Goal: Task Accomplishment & Management: Manage account settings

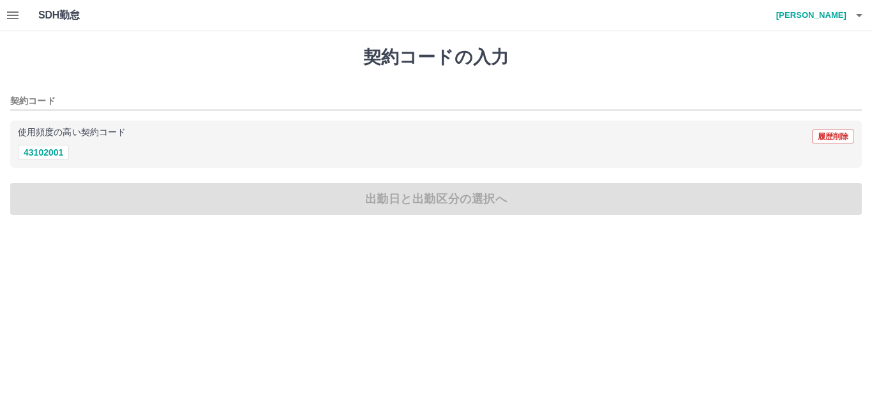
click at [11, 24] on button "button" at bounding box center [13, 15] width 26 height 31
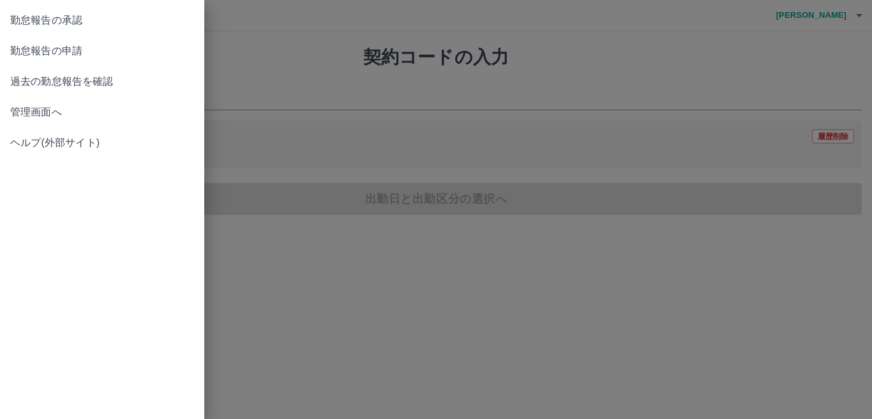
click at [51, 112] on span "管理画面へ" at bounding box center [102, 112] width 184 height 15
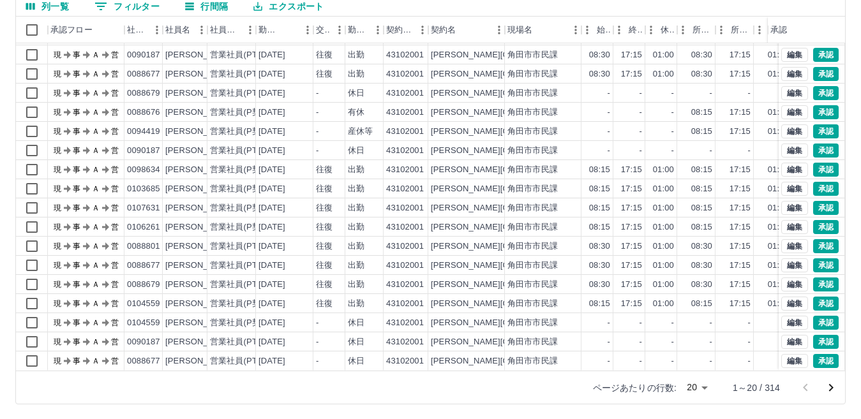
scroll to position [120, 0]
click at [695, 383] on body "SDH勤怠 堀　一輝 勤務実績承認 前月 2025年09月 次月 今月 月選択 承認モード 削除モード 一括承認 列一覧 0 フィルター 行間隔 エクスポート…" at bounding box center [430, 149] width 861 height 539
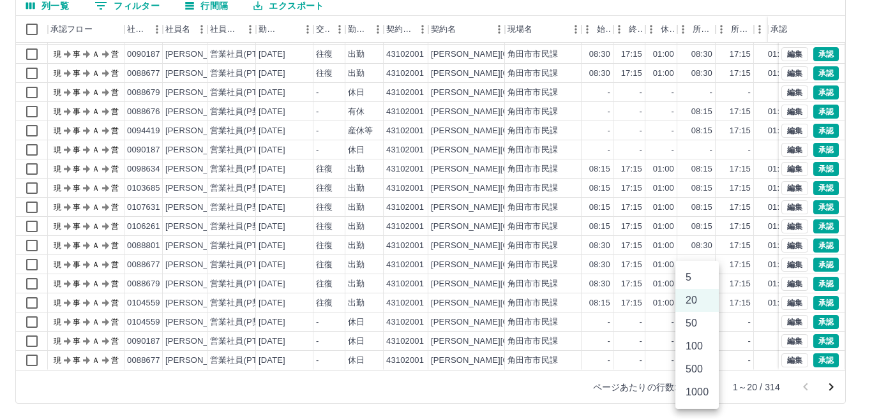
click at [700, 373] on li "500" at bounding box center [696, 369] width 43 height 23
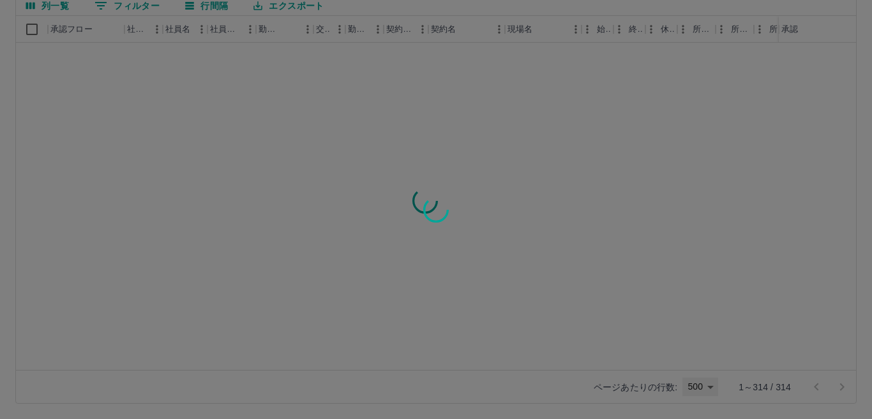
type input "***"
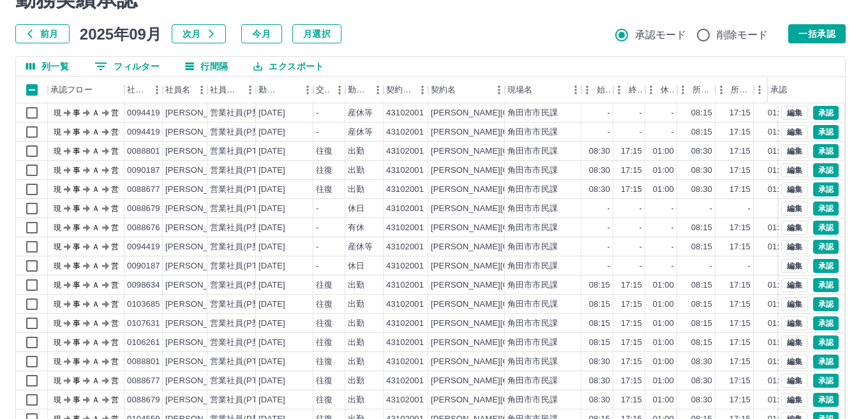
scroll to position [0, 0]
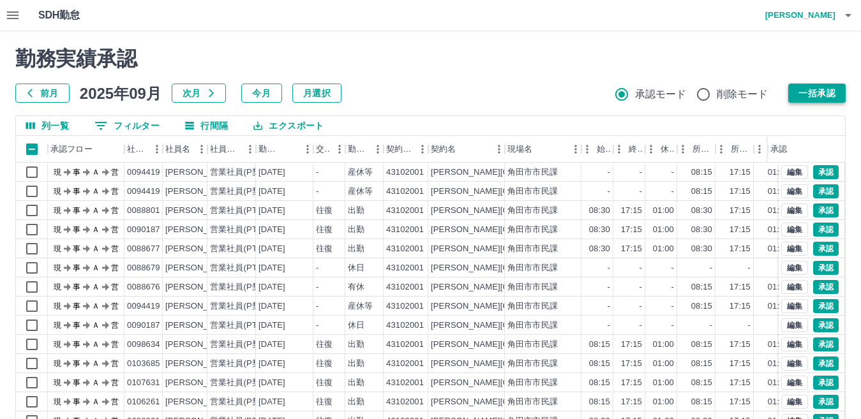
click at [808, 89] on button "一括承認" at bounding box center [816, 93] width 57 height 19
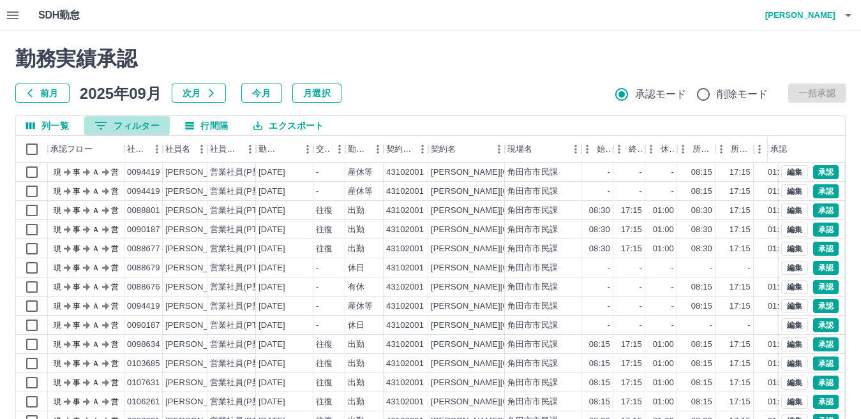
click at [140, 116] on button "0 フィルター" at bounding box center [127, 125] width 86 height 19
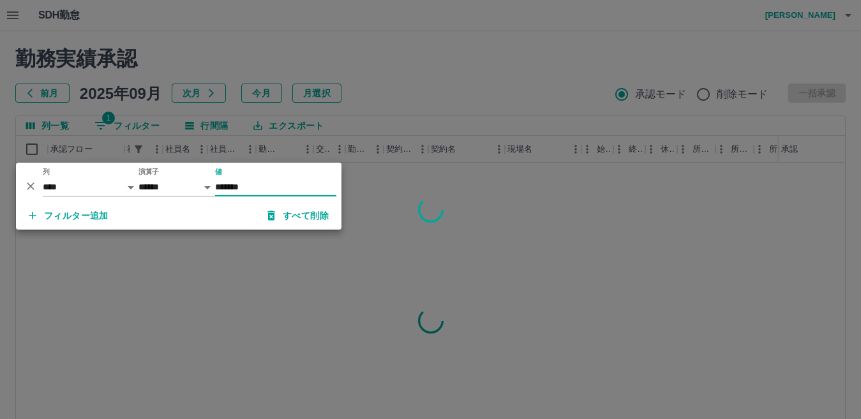
type input "*******"
click at [445, 101] on div at bounding box center [430, 209] width 861 height 419
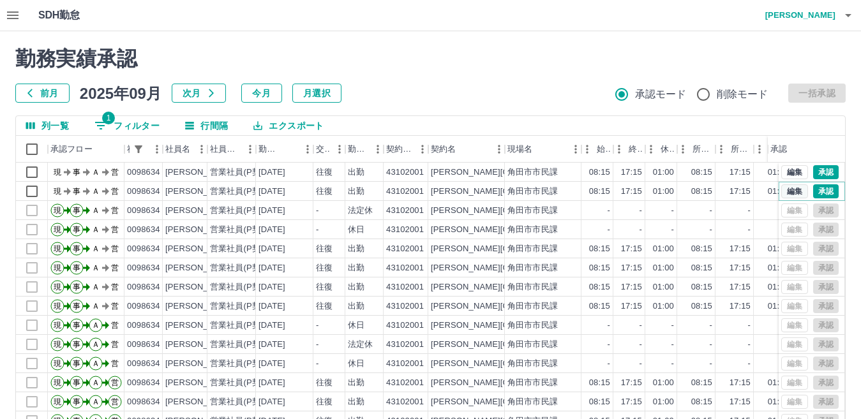
click at [781, 187] on button "編集" at bounding box center [794, 191] width 27 height 14
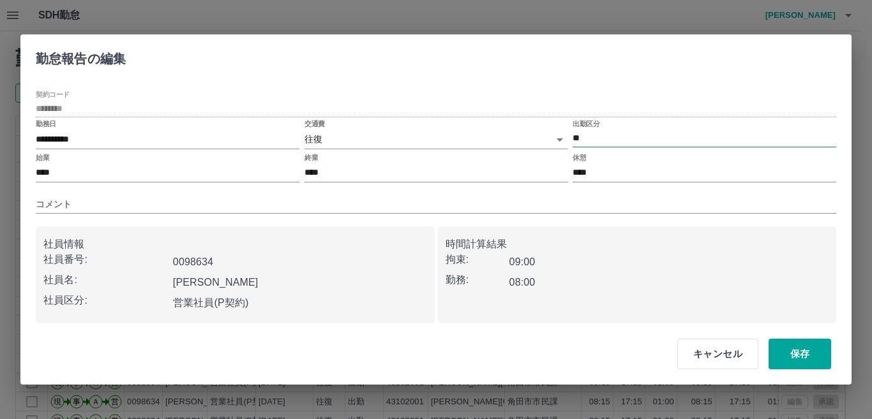
click at [582, 137] on input "**" at bounding box center [704, 138] width 264 height 16
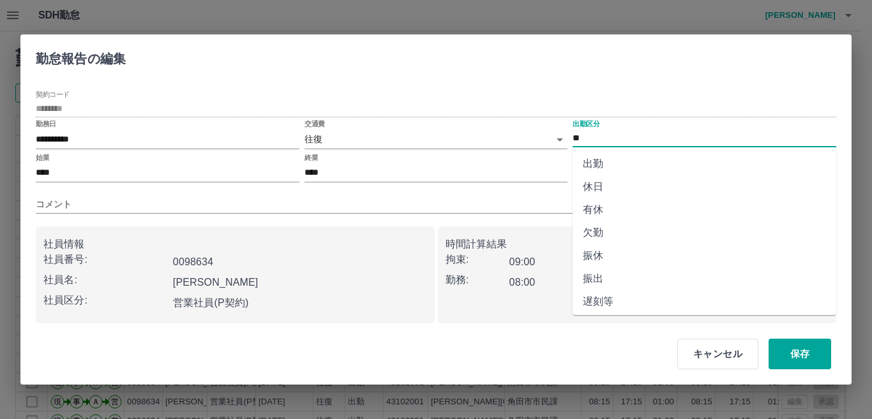
click at [608, 184] on li "休日" at bounding box center [704, 186] width 264 height 23
type input "**"
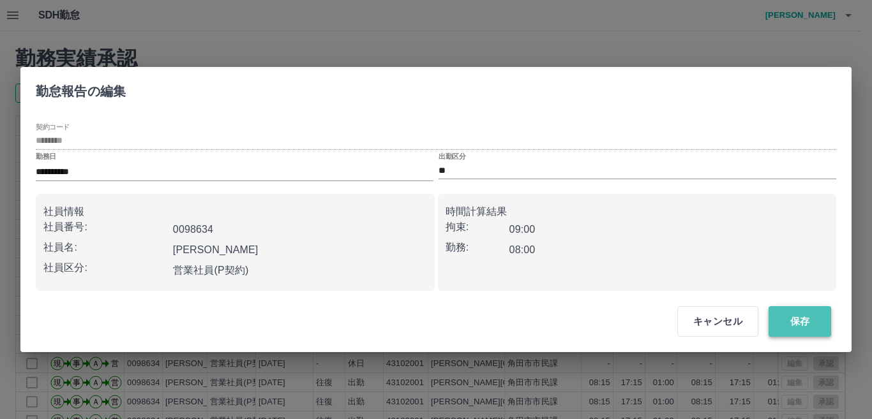
click at [792, 321] on button "保存" at bounding box center [799, 321] width 63 height 31
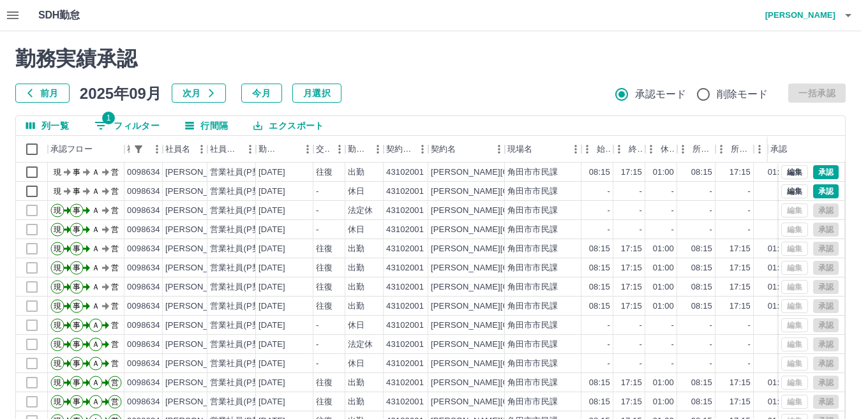
click at [808, 8] on h4 "堀　一輝" at bounding box center [797, 15] width 77 height 31
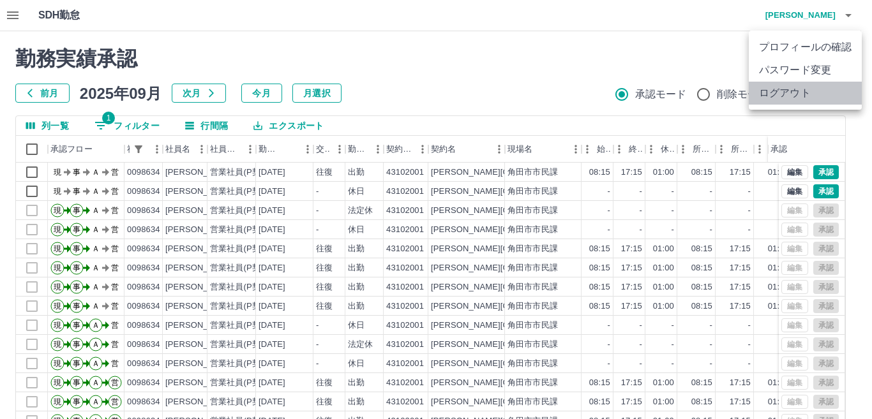
drag, startPoint x: 797, startPoint y: 96, endPoint x: 785, endPoint y: 94, distance: 11.6
click at [797, 94] on li "ログアウト" at bounding box center [804, 93] width 113 height 23
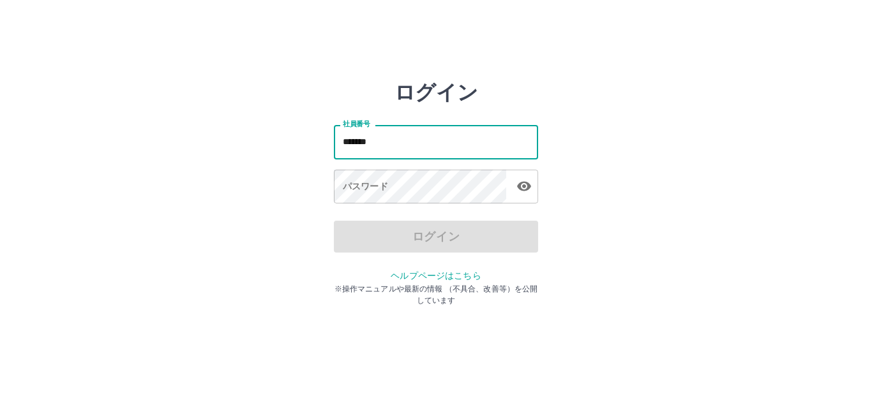
type input "*******"
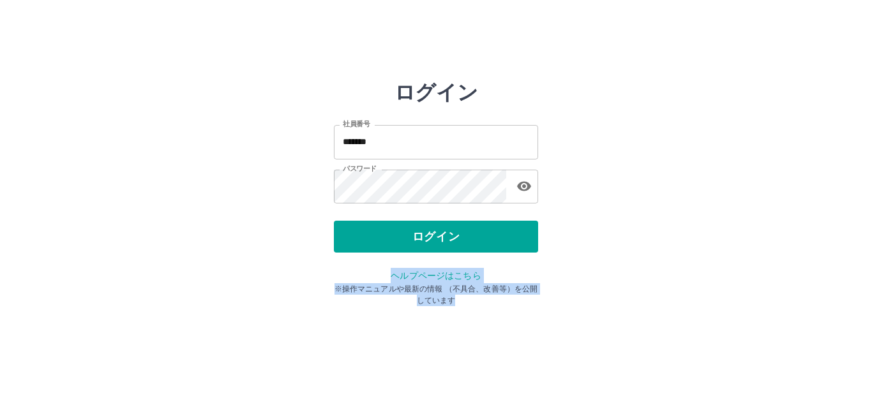
drag, startPoint x: 651, startPoint y: 239, endPoint x: 703, endPoint y: 337, distance: 110.2
click at [694, 285] on html "ログイン 社員番号 ******* 社員番号 パスワード パスワード ログイン ヘルプページはこちら ※操作マニュアルや最新の情報 （不具合、改善等）を公開し…" at bounding box center [436, 142] width 872 height 285
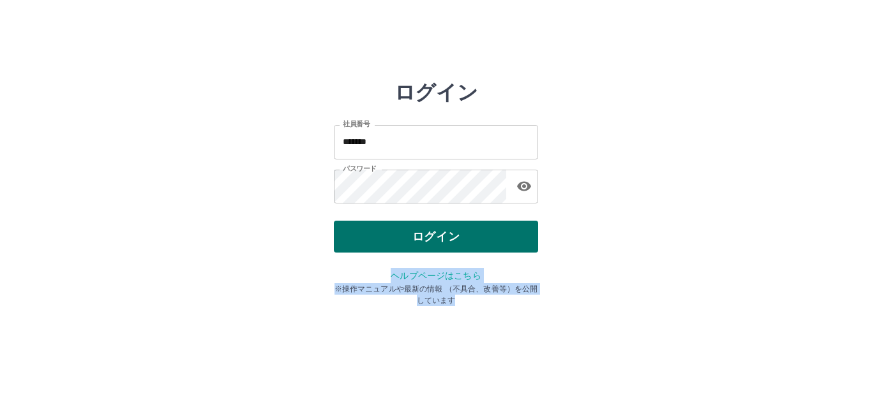
click at [523, 240] on button "ログイン" at bounding box center [436, 237] width 204 height 32
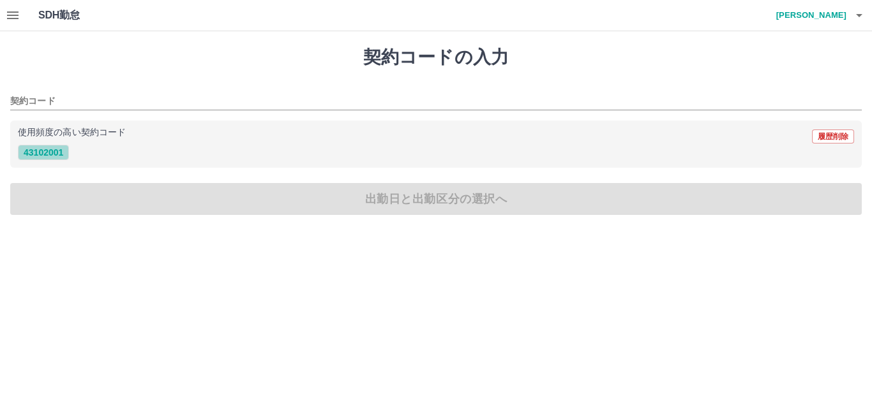
click at [48, 154] on button "43102001" at bounding box center [43, 152] width 51 height 15
type input "********"
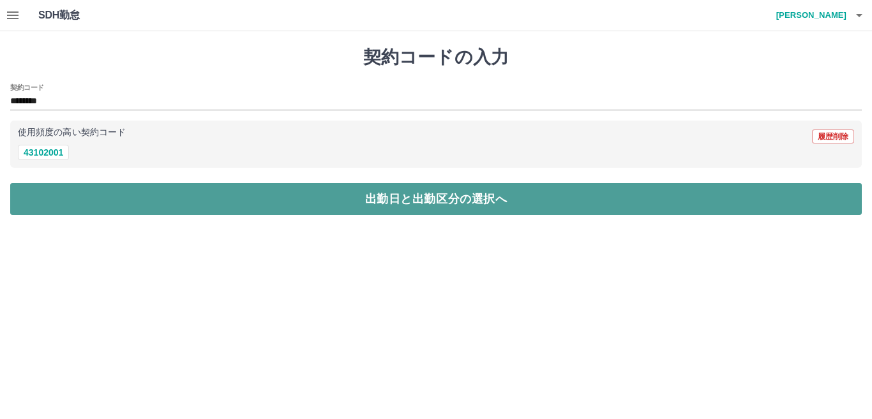
click at [168, 207] on button "出勤日と出勤区分の選択へ" at bounding box center [435, 199] width 851 height 32
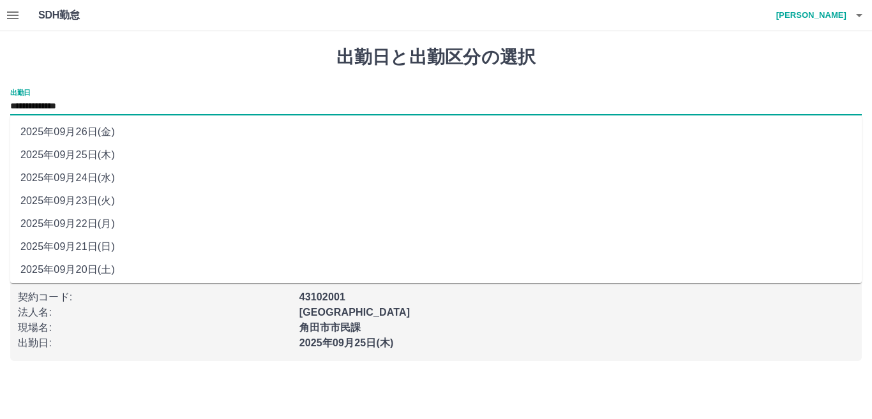
click at [78, 109] on input "**********" at bounding box center [435, 107] width 851 height 16
click at [104, 219] on li "2025年09月22日(月)" at bounding box center [435, 223] width 851 height 23
type input "**********"
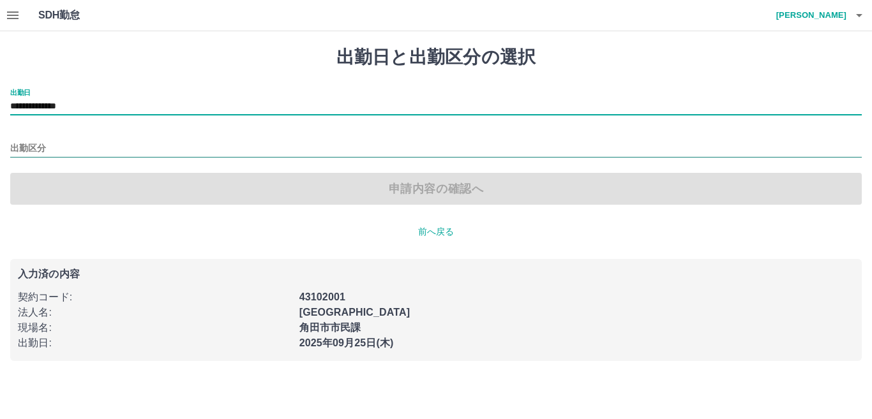
click at [31, 152] on input "出勤区分" at bounding box center [435, 149] width 851 height 16
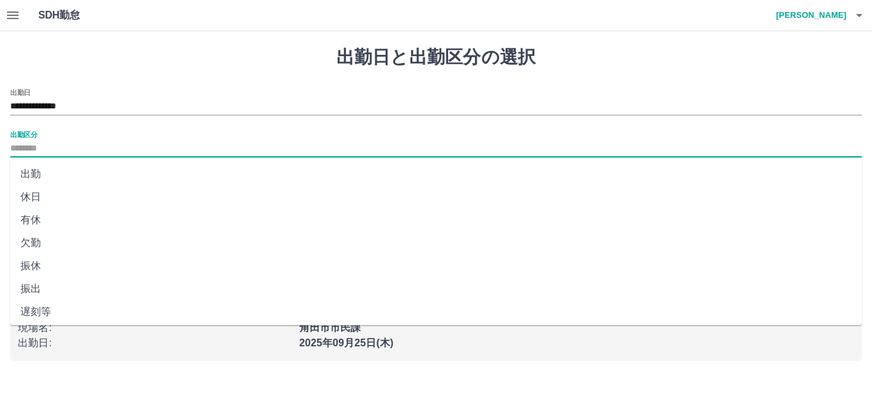
click at [50, 177] on li "出勤" at bounding box center [435, 174] width 851 height 23
type input "**"
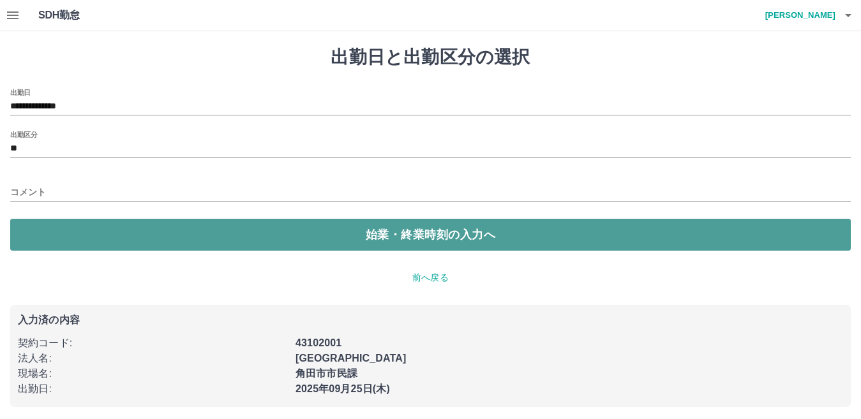
click at [163, 230] on button "始業・終業時刻の入力へ" at bounding box center [430, 235] width 840 height 32
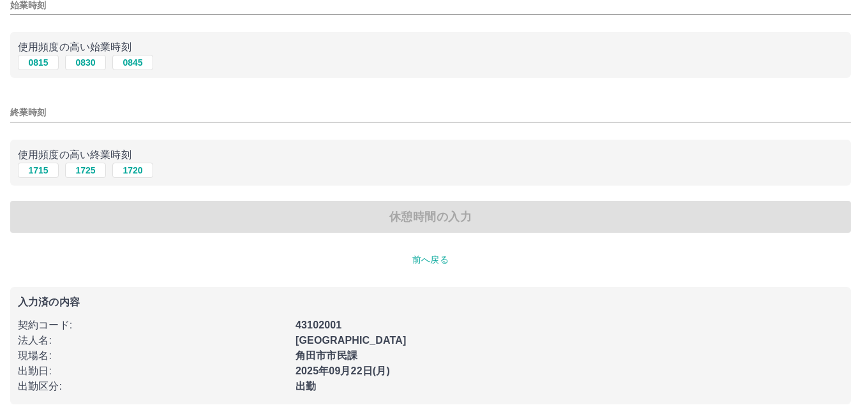
scroll to position [104, 0]
click at [40, 60] on button "0815" at bounding box center [38, 61] width 41 height 15
type input "****"
click at [35, 168] on button "1715" at bounding box center [38, 169] width 41 height 15
type input "****"
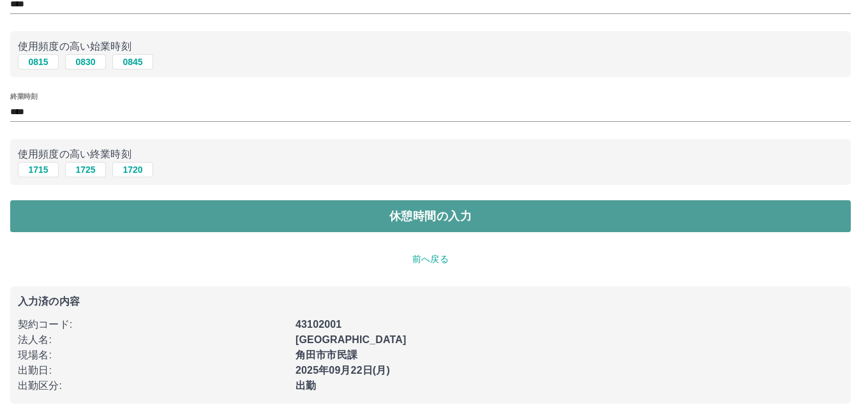
click at [170, 220] on button "休憩時間の入力" at bounding box center [430, 216] width 840 height 32
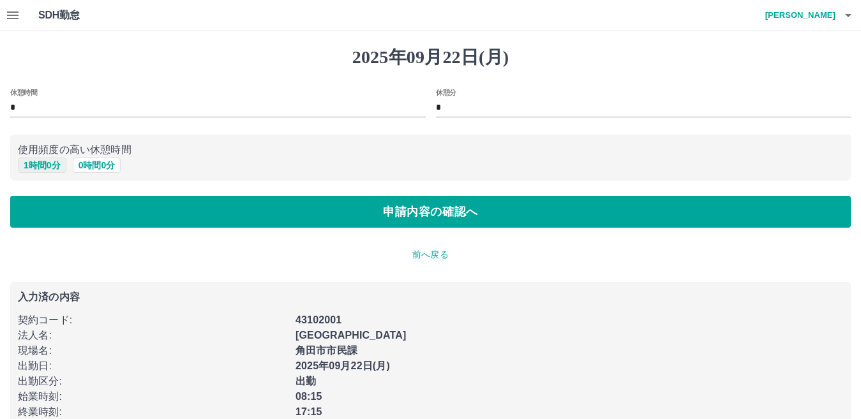
click at [48, 166] on button "1 時間 0 分" at bounding box center [42, 165] width 48 height 15
type input "*"
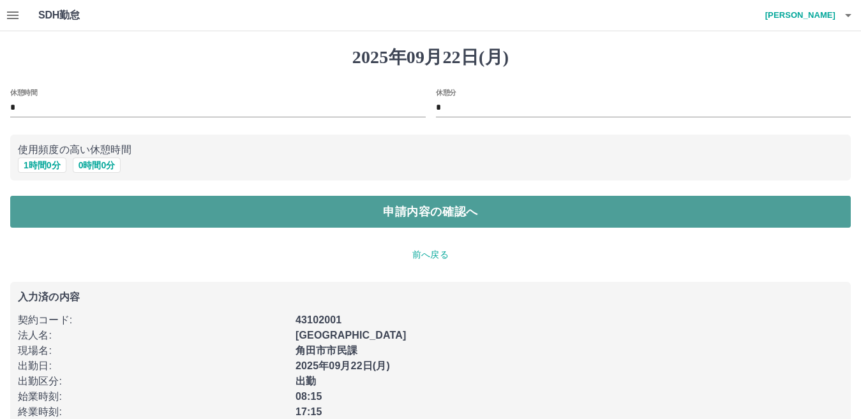
click at [216, 211] on button "申請内容の確認へ" at bounding box center [430, 212] width 840 height 32
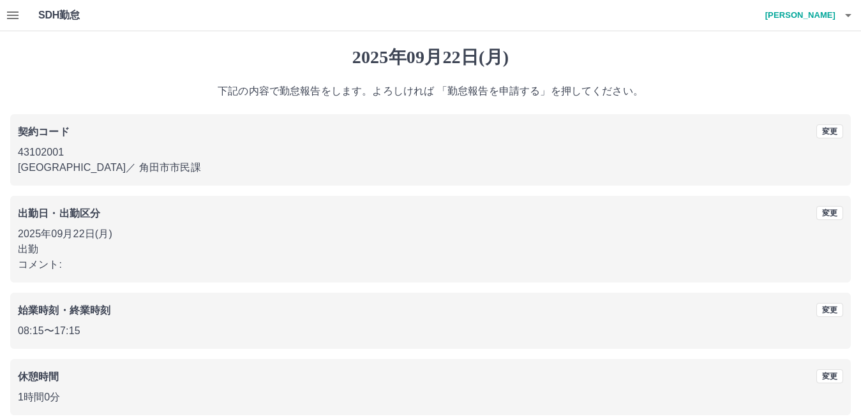
scroll to position [59, 0]
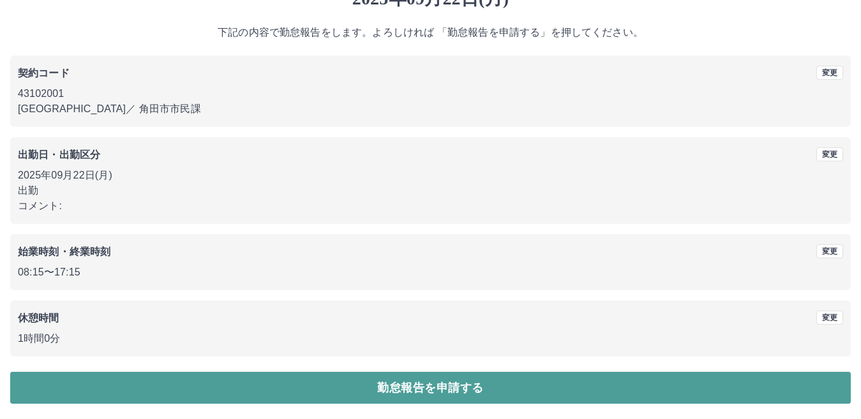
click at [234, 383] on button "勤怠報告を申請する" at bounding box center [430, 388] width 840 height 32
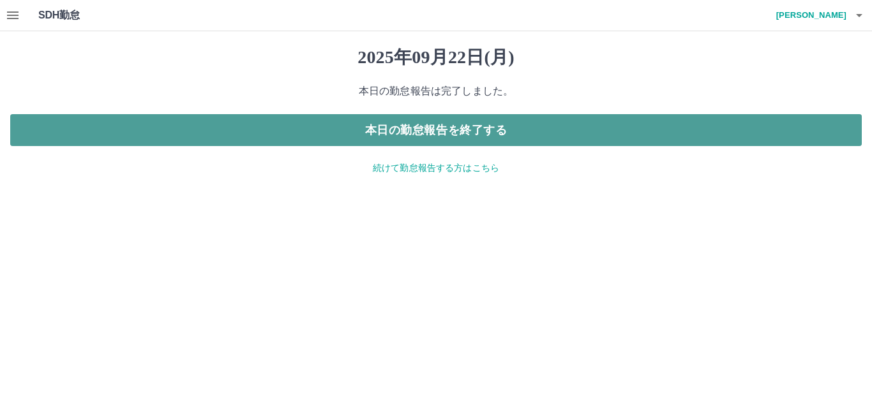
click at [420, 126] on button "本日の勤怠報告を終了する" at bounding box center [435, 130] width 851 height 32
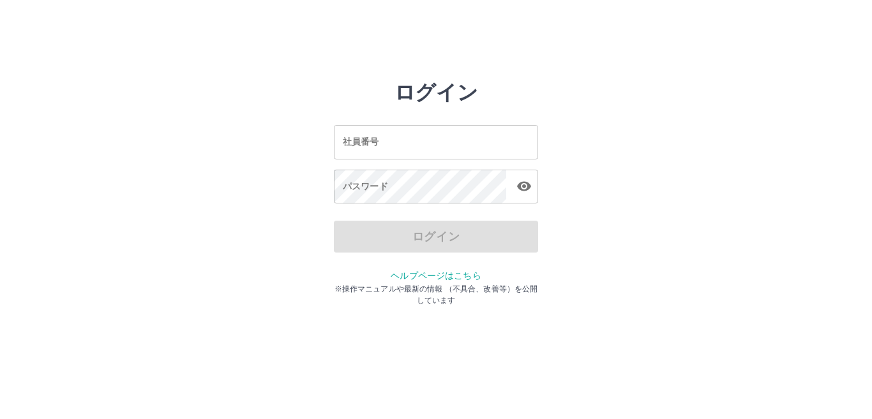
click at [417, 144] on input "社員番号" at bounding box center [436, 142] width 204 height 34
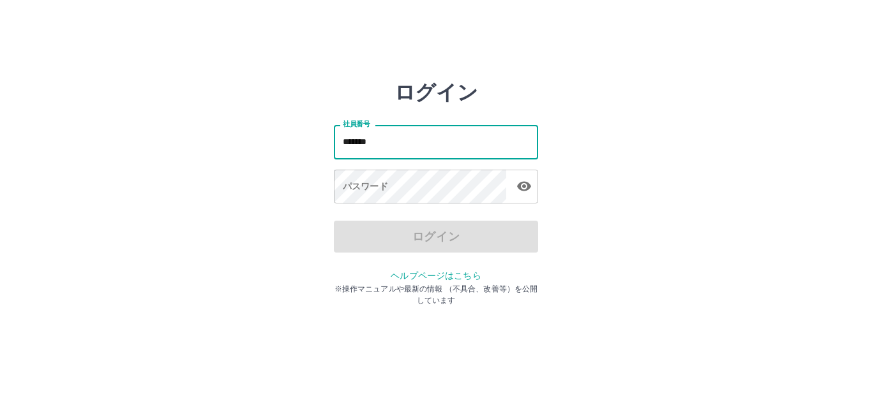
type input "*******"
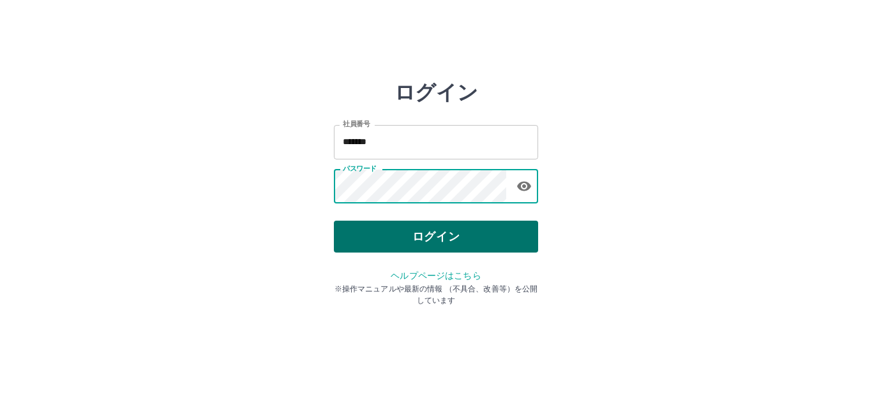
click at [428, 230] on button "ログイン" at bounding box center [436, 237] width 204 height 32
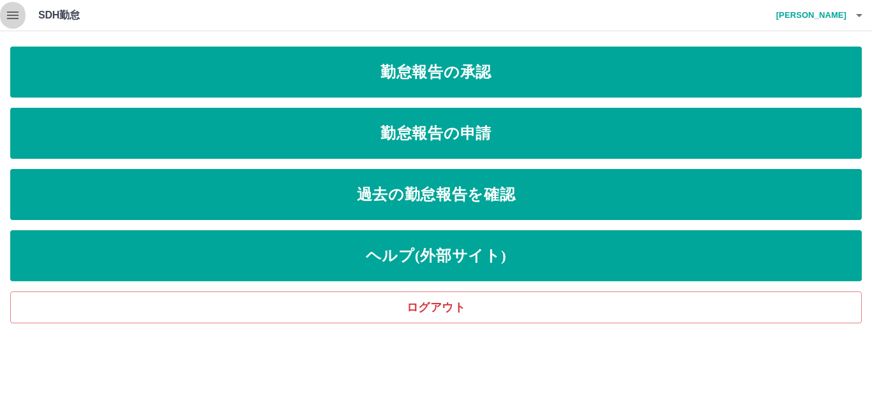
click at [12, 8] on icon "button" at bounding box center [12, 15] width 15 height 15
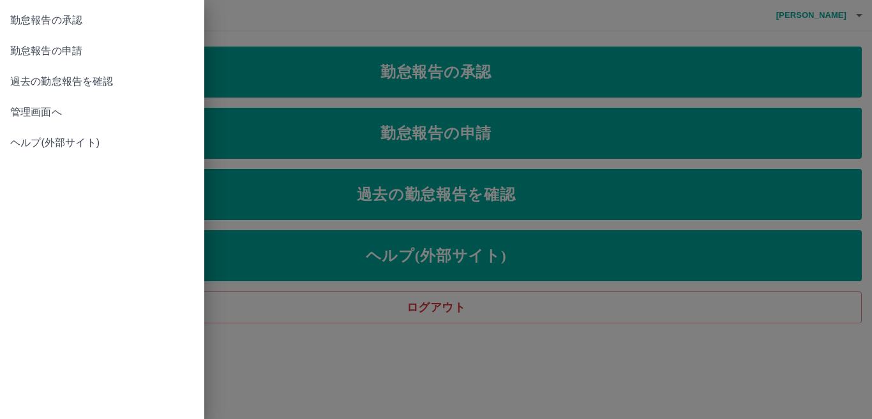
drag, startPoint x: 66, startPoint y: 107, endPoint x: 181, endPoint y: 129, distance: 116.9
click at [68, 107] on span "管理画面へ" at bounding box center [102, 112] width 184 height 15
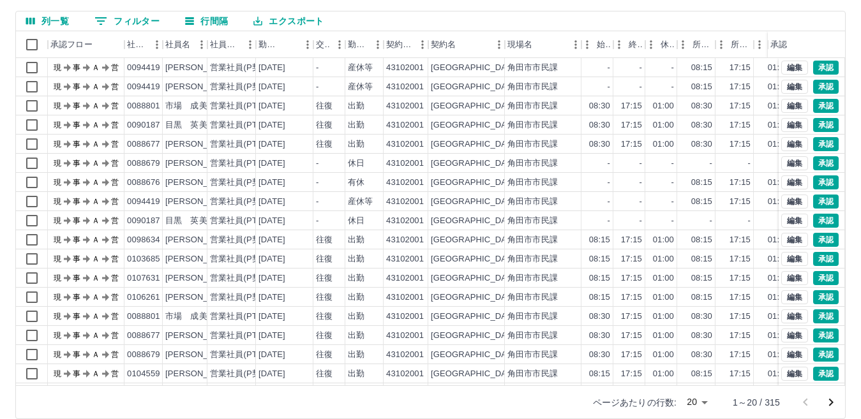
scroll to position [120, 0]
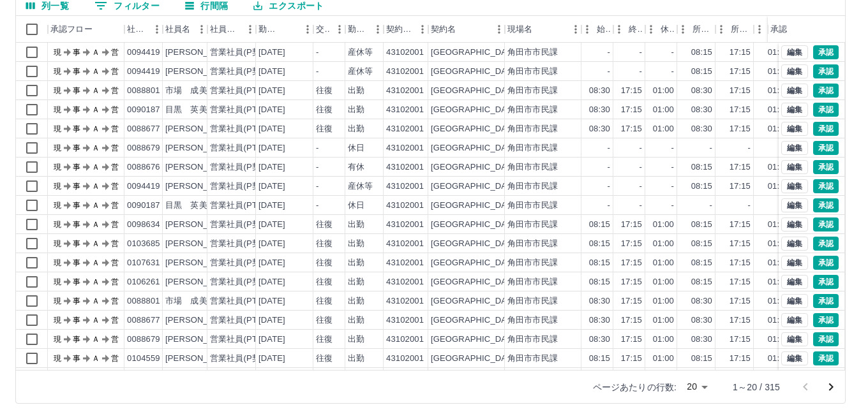
click at [701, 391] on body "SDH勤怠 堀　一輝 勤務実績承認 前月 2025年09月 次月 今月 月選択 承認モード 削除モード 一括承認 列一覧 0 フィルター 行間隔 エクスポート…" at bounding box center [430, 149] width 861 height 539
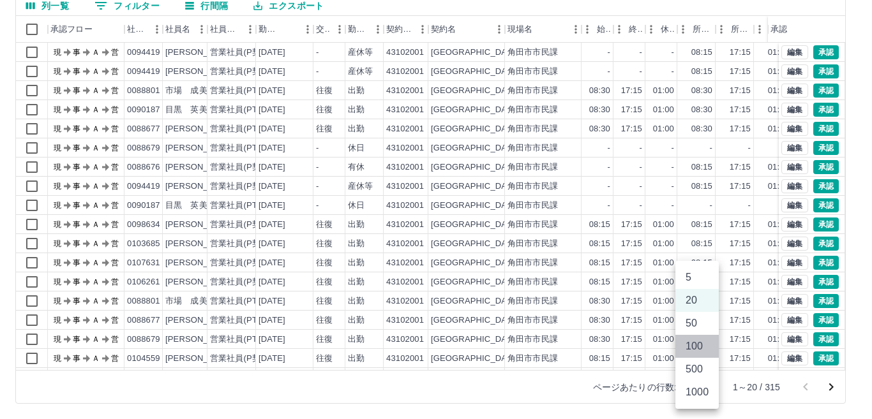
click at [694, 356] on li "100" at bounding box center [696, 346] width 43 height 23
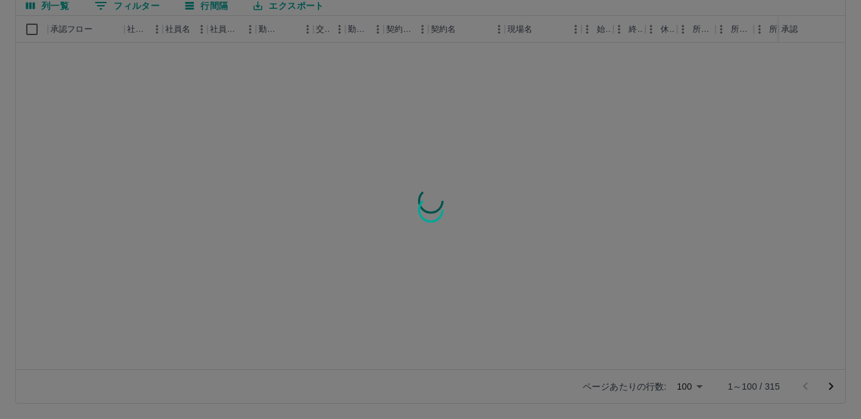
click at [699, 381] on div at bounding box center [430, 209] width 861 height 419
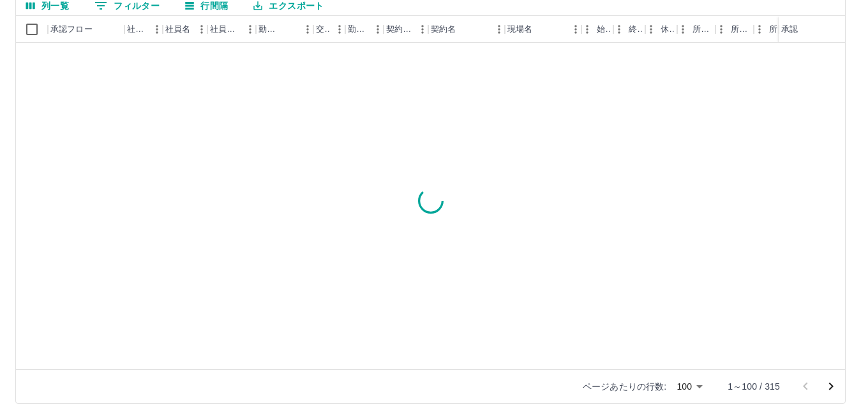
click at [695, 383] on body "SDH勤怠 堀　一輝 勤務実績承認 前月 2025年09月 次月 今月 月選択 承認モード 削除モード 一括承認 列一覧 0 フィルター 行間隔 エクスポート…" at bounding box center [430, 149] width 861 height 539
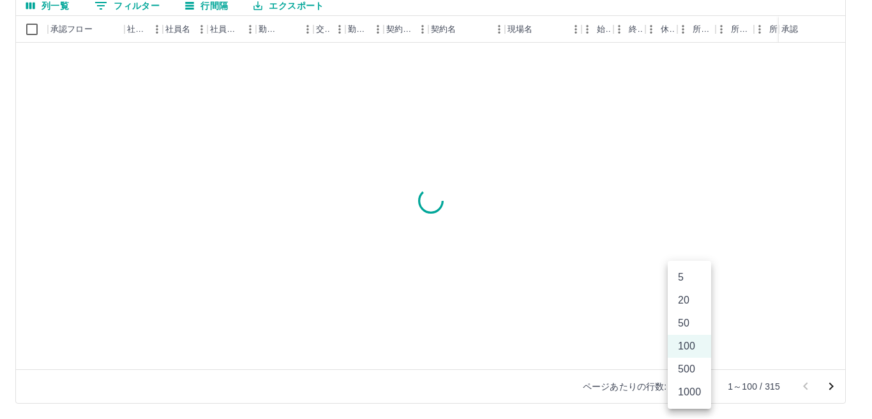
click at [694, 367] on li "500" at bounding box center [688, 369] width 43 height 23
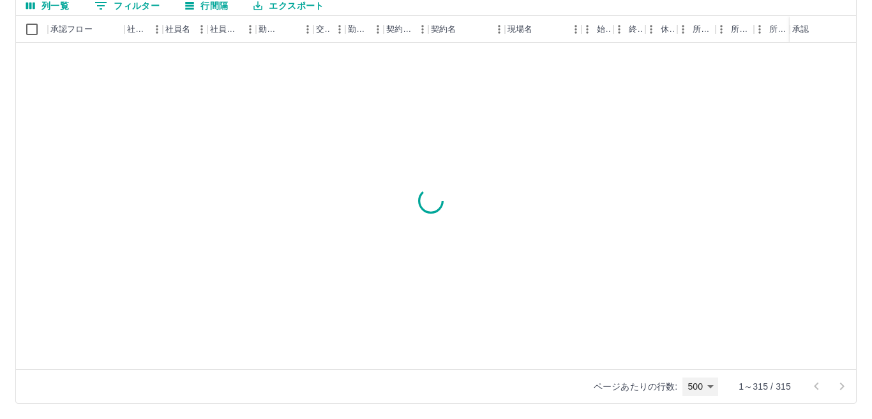
type input "***"
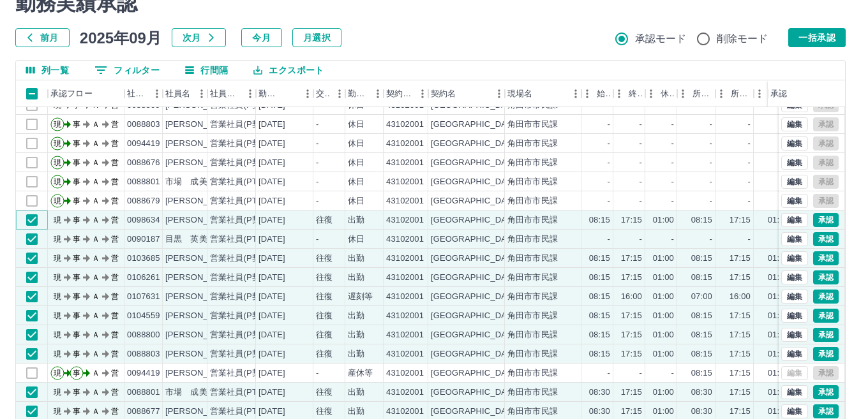
scroll to position [0, 0]
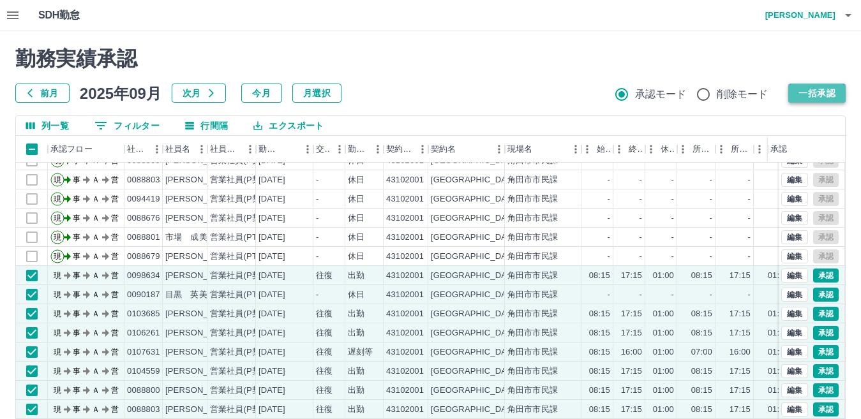
click at [808, 93] on button "一括承認" at bounding box center [816, 93] width 57 height 19
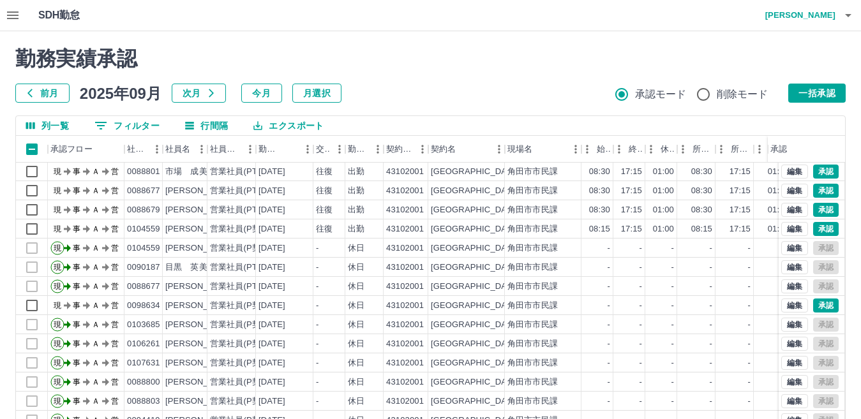
scroll to position [279, 0]
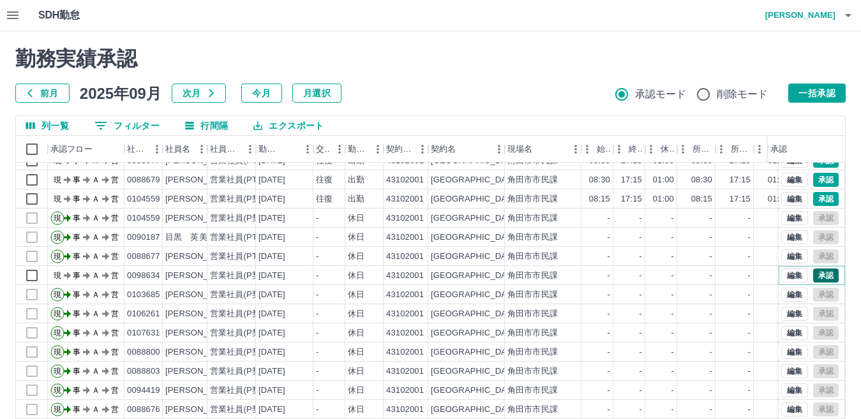
click at [813, 273] on button "承認" at bounding box center [826, 276] width 26 height 14
click at [813, 276] on button "承認" at bounding box center [826, 276] width 26 height 14
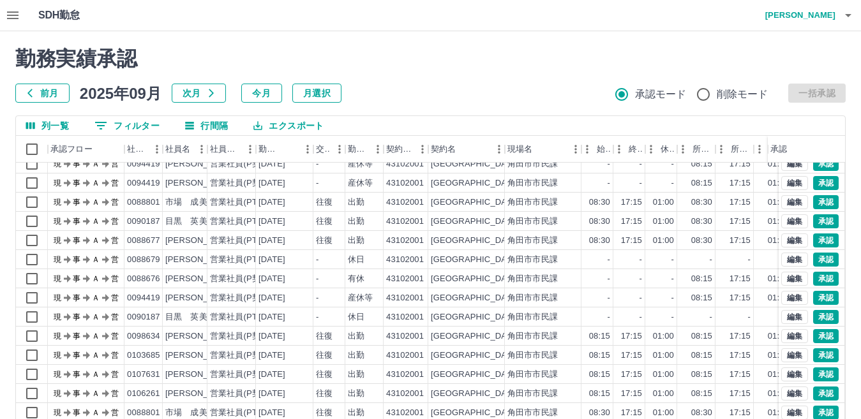
scroll to position [0, 0]
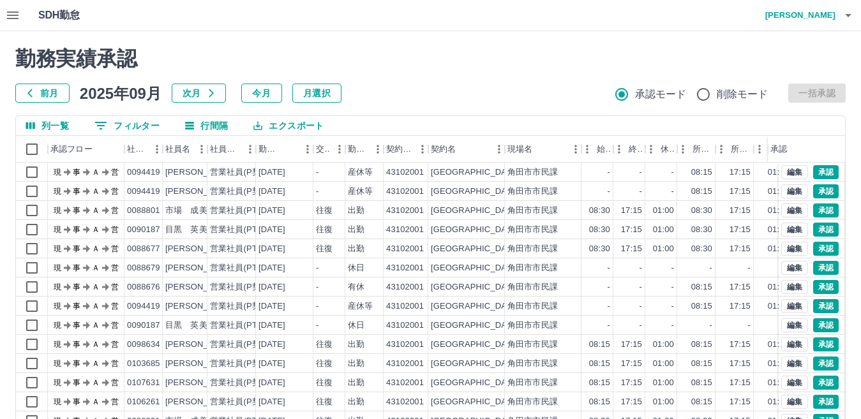
click at [65, 80] on div "承認権限がありません 勤務実績承認 前月 2025年09月 次月 今月 月選択 承認モード 削除モード 一括承認" at bounding box center [430, 75] width 830 height 56
click at [57, 96] on button "前月" at bounding box center [42, 93] width 54 height 19
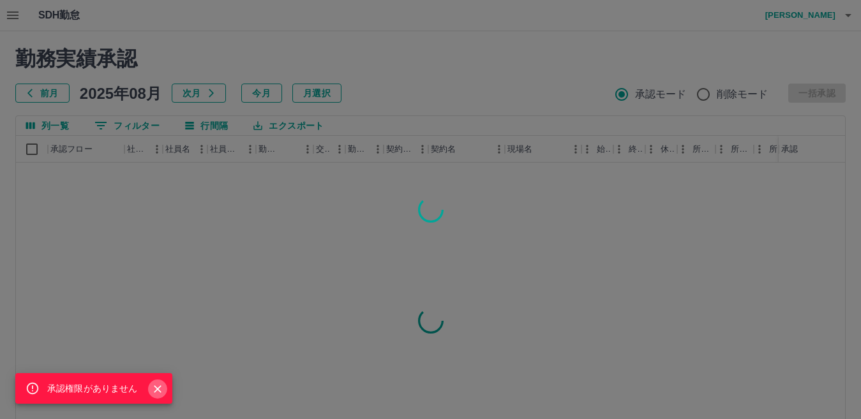
drag, startPoint x: 158, startPoint y: 387, endPoint x: 158, endPoint y: 375, distance: 12.1
click at [158, 385] on icon "Close" at bounding box center [157, 389] width 13 height 13
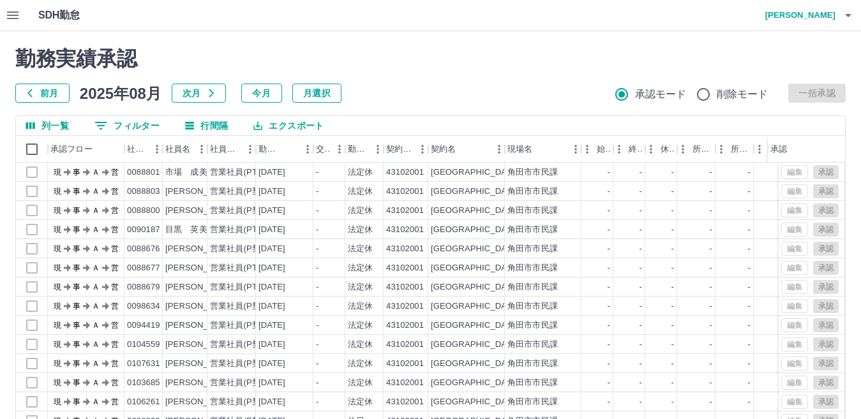
click at [189, 98] on div "承認権限がありません" at bounding box center [430, 209] width 861 height 419
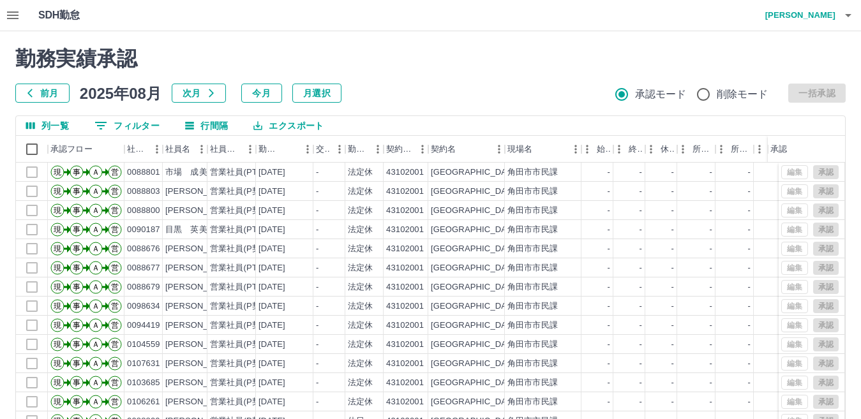
click at [196, 96] on button "次月" at bounding box center [199, 93] width 54 height 19
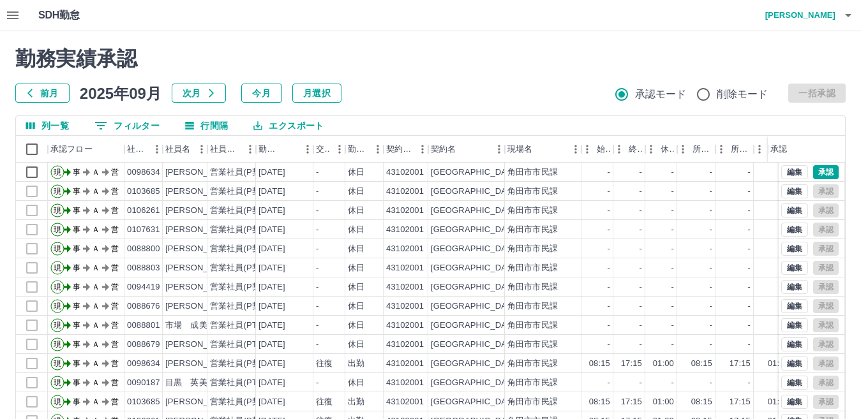
scroll to position [319, 0]
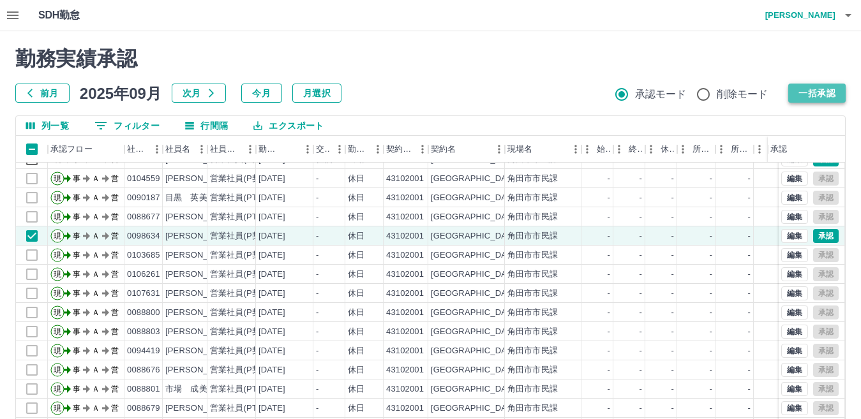
click at [829, 93] on button "一括承認" at bounding box center [816, 93] width 57 height 19
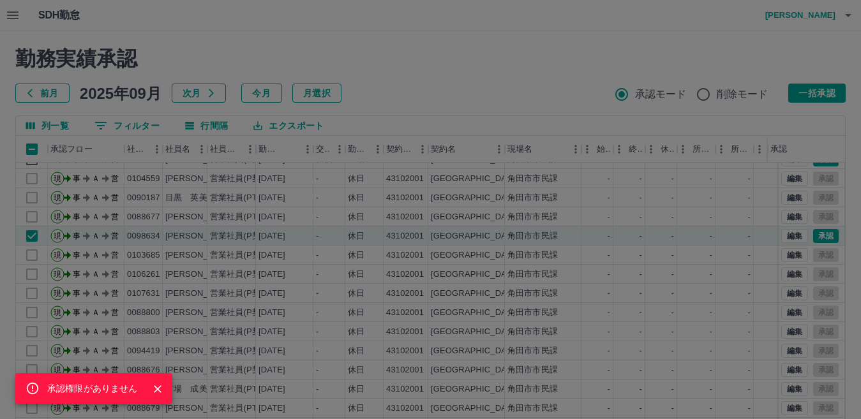
click at [154, 387] on icon "Close" at bounding box center [157, 389] width 13 height 13
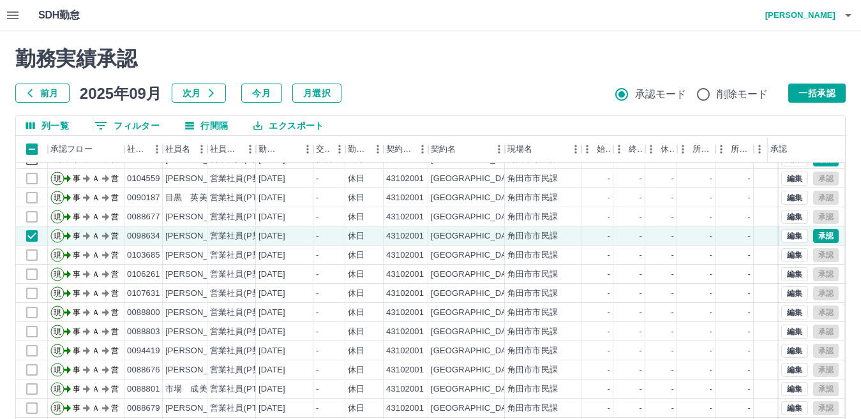
click at [15, 15] on icon "button" at bounding box center [12, 15] width 11 height 8
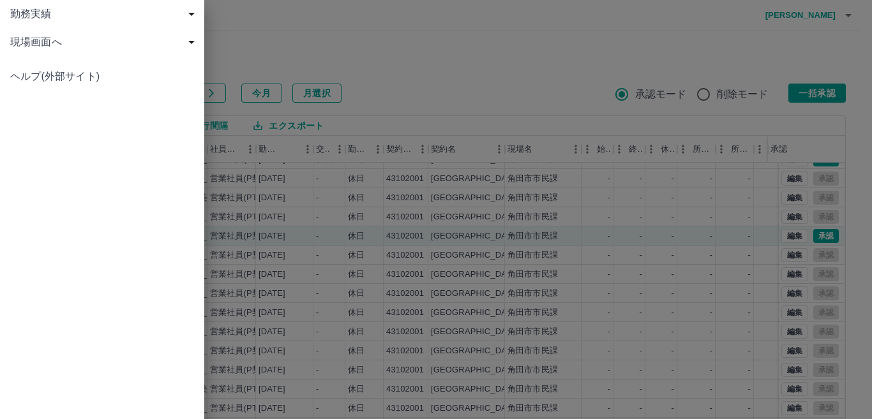
click at [101, 45] on span "現場画面へ" at bounding box center [104, 41] width 189 height 15
click at [119, 69] on span "現場画面へ" at bounding box center [108, 70] width 171 height 15
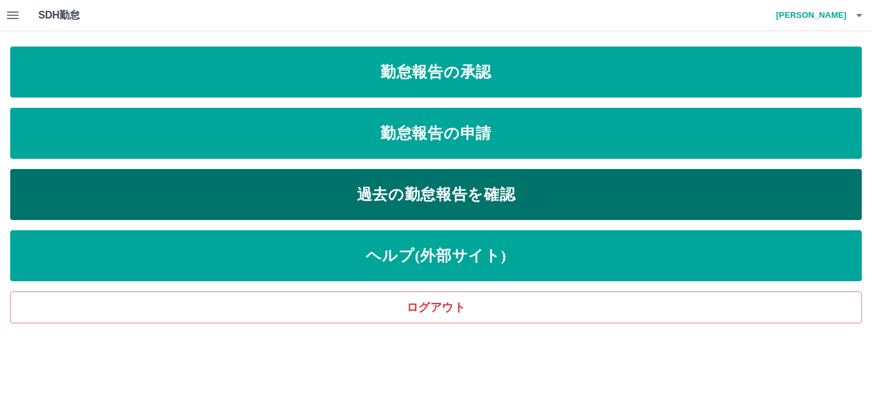
click at [338, 181] on link "過去の勤怠報告を確認" at bounding box center [435, 194] width 851 height 51
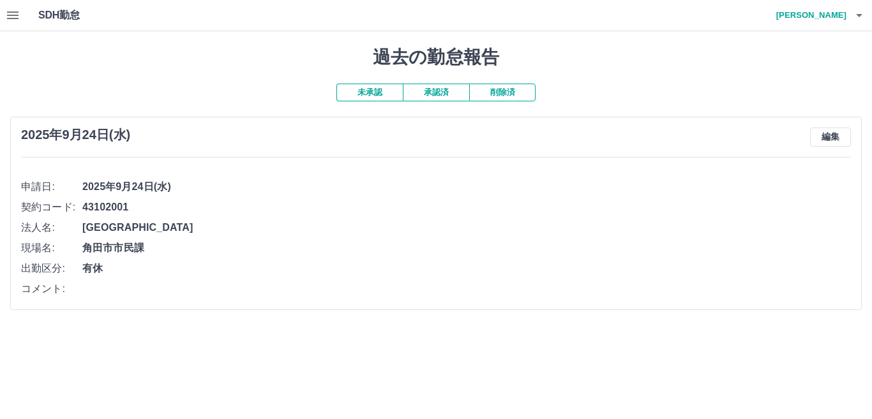
click at [10, 19] on icon "button" at bounding box center [12, 15] width 11 height 8
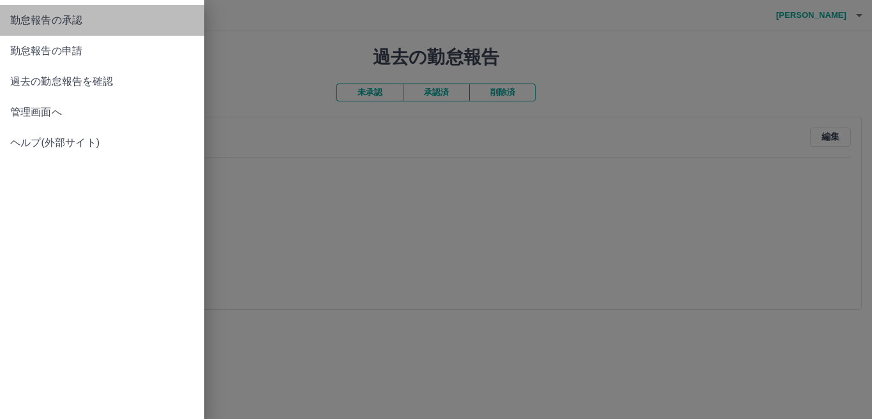
click at [87, 28] on link "勤怠報告の承認" at bounding box center [102, 20] width 204 height 31
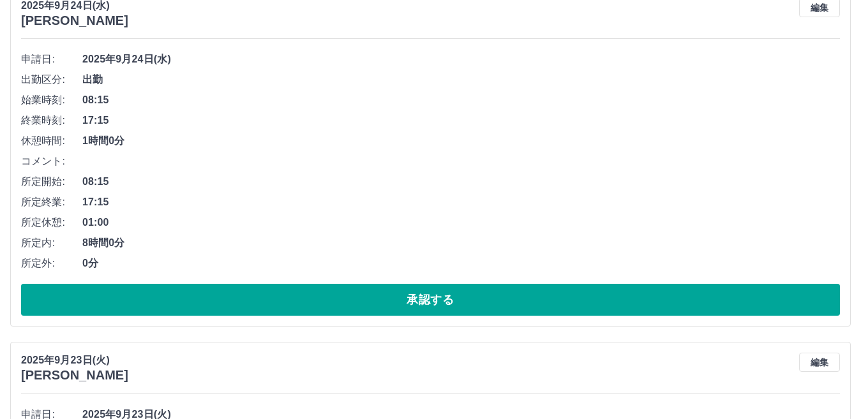
scroll to position [5326, 0]
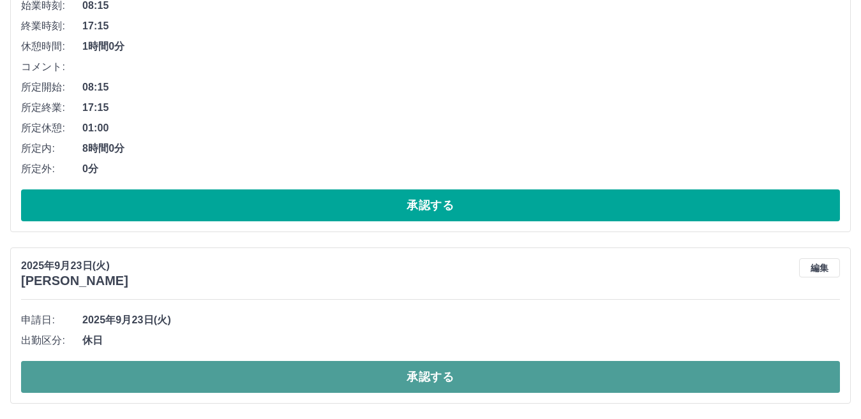
click at [431, 378] on button "承認する" at bounding box center [430, 377] width 819 height 32
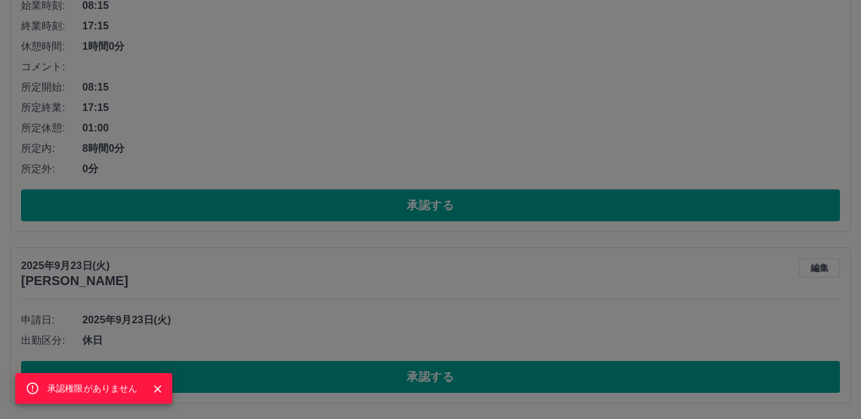
click at [159, 389] on icon "Close" at bounding box center [157, 389] width 13 height 13
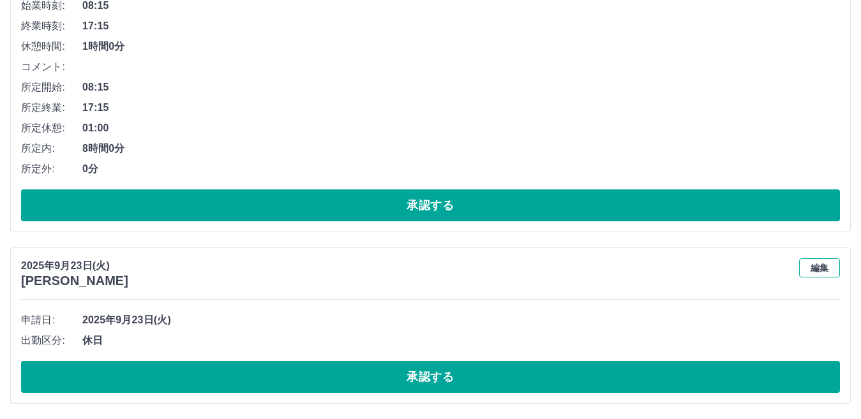
click at [810, 263] on button "編集" at bounding box center [819, 267] width 41 height 19
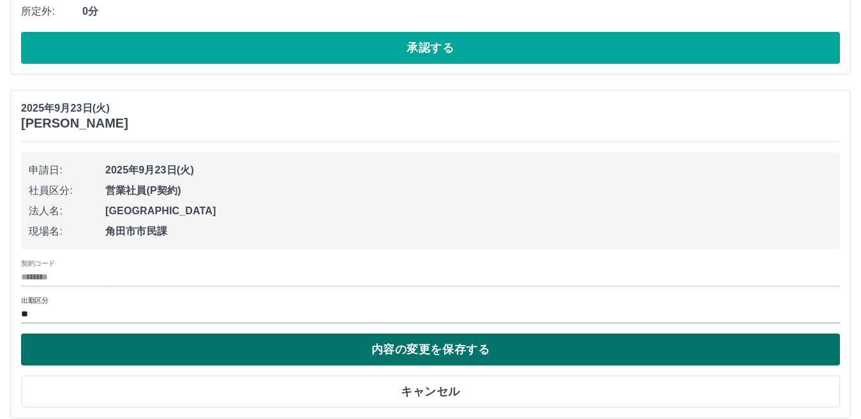
scroll to position [5498, 0]
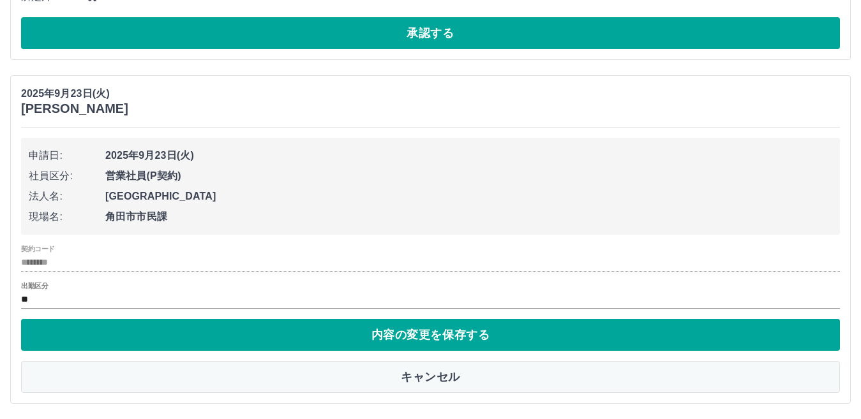
click at [413, 383] on button "キャンセル" at bounding box center [430, 377] width 819 height 32
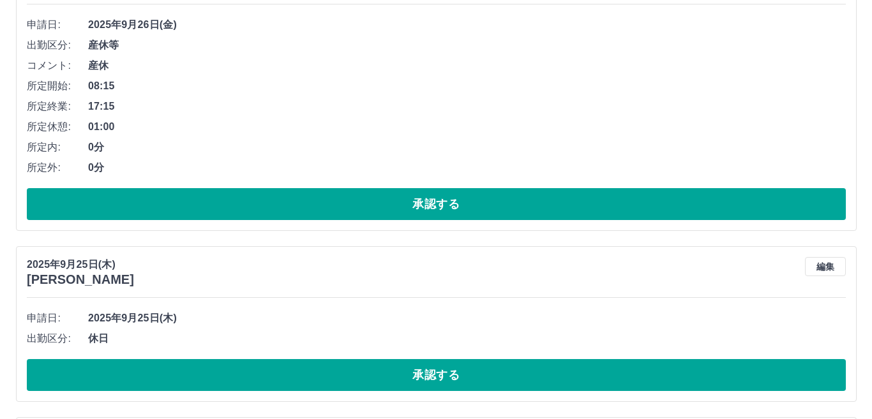
scroll to position [0, 0]
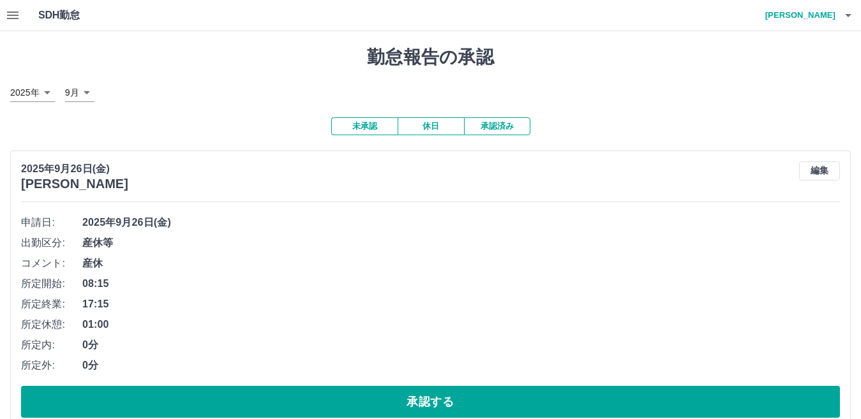
click at [824, 14] on h4 "[PERSON_NAME]" at bounding box center [797, 15] width 77 height 31
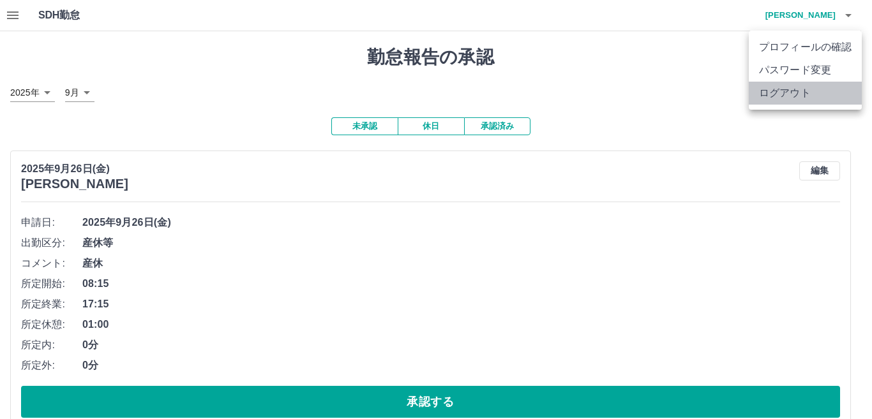
click at [809, 92] on li "ログアウト" at bounding box center [804, 93] width 113 height 23
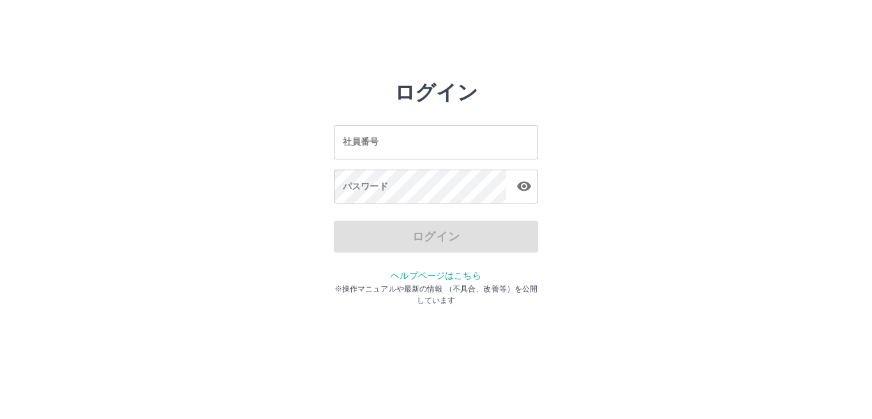
click at [435, 150] on input "社員番号" at bounding box center [436, 142] width 204 height 34
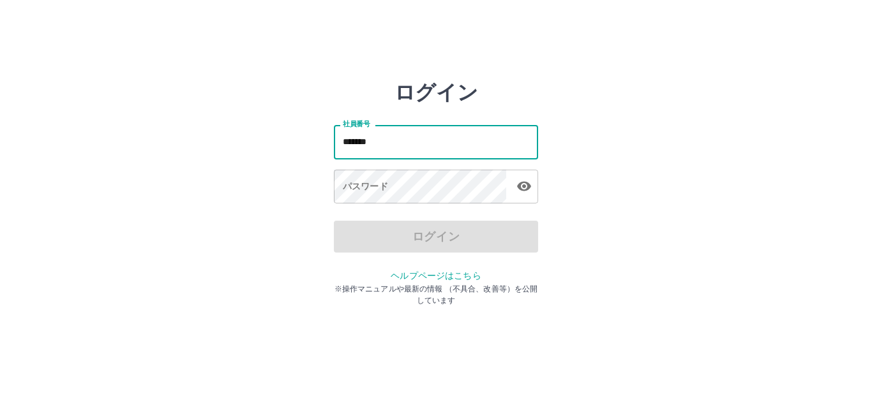
type input "*******"
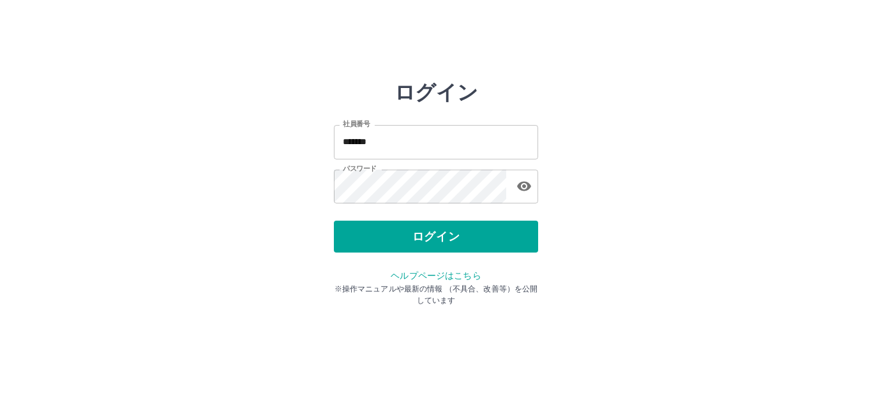
click at [504, 254] on div "ログイン 社員番号 ******* 社員番号 パスワード パスワード ログイン ヘルプページはこちら ※操作マニュアルや最新の情報 （不具合、改善等）を公開し…" at bounding box center [436, 182] width 204 height 204
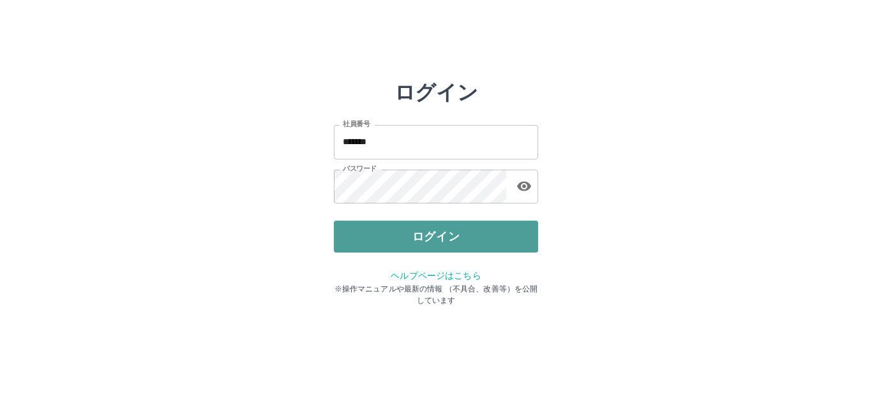
click at [504, 249] on button "ログイン" at bounding box center [436, 237] width 204 height 32
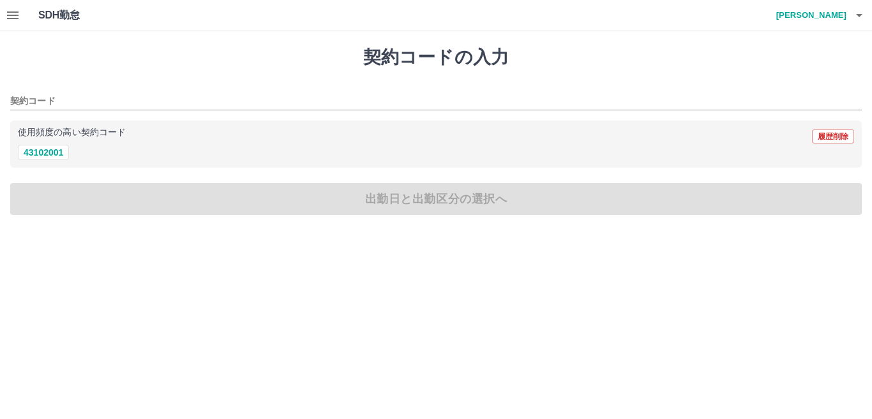
click at [6, 17] on icon "button" at bounding box center [12, 15] width 15 height 15
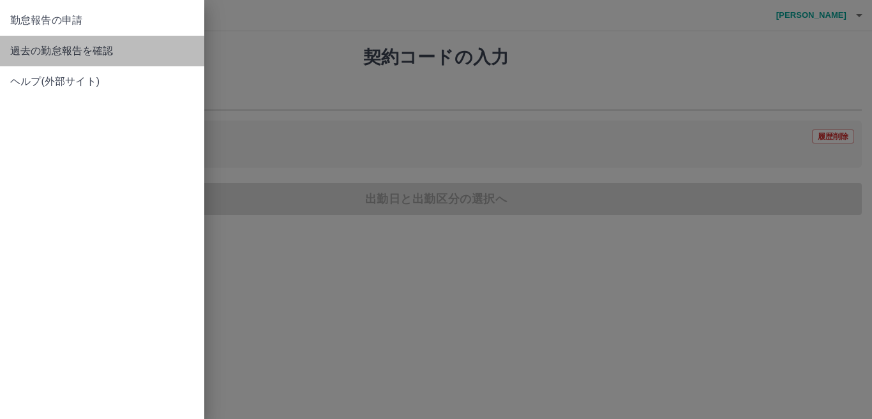
click at [81, 48] on span "過去の勤怠報告を確認" at bounding box center [102, 50] width 184 height 15
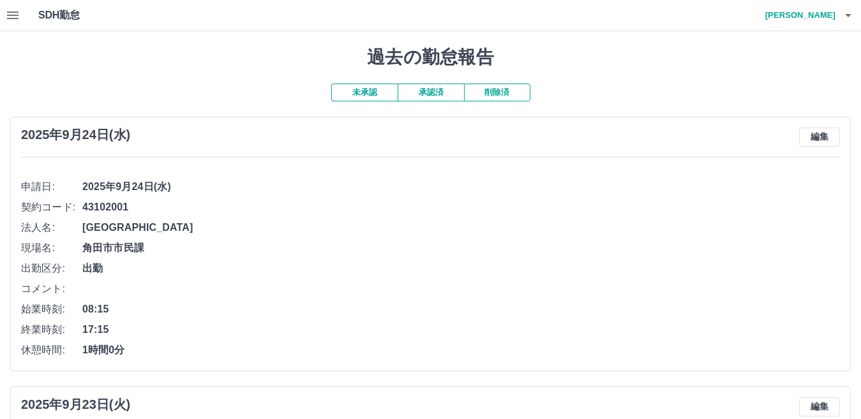
scroll to position [157, 0]
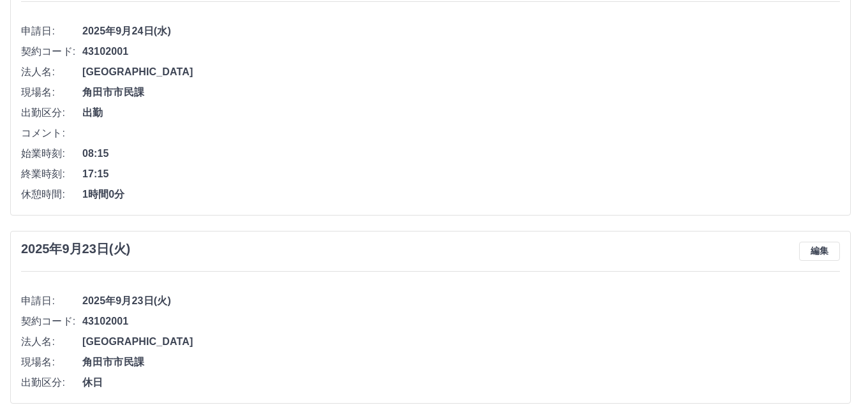
click at [820, 251] on button "編集" at bounding box center [819, 251] width 41 height 19
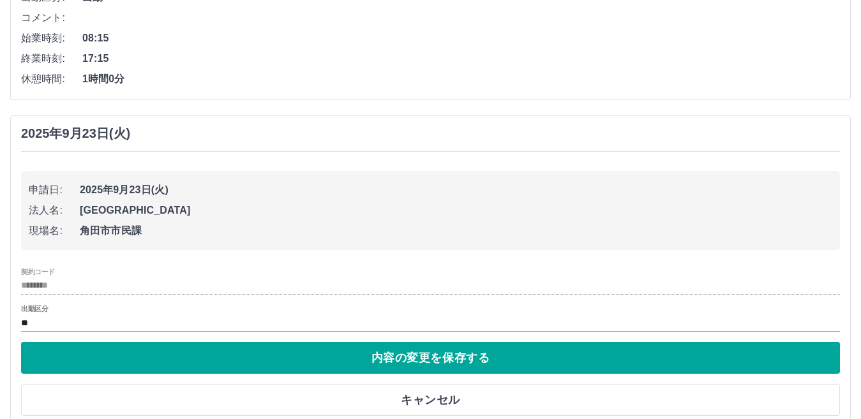
scroll to position [295, 0]
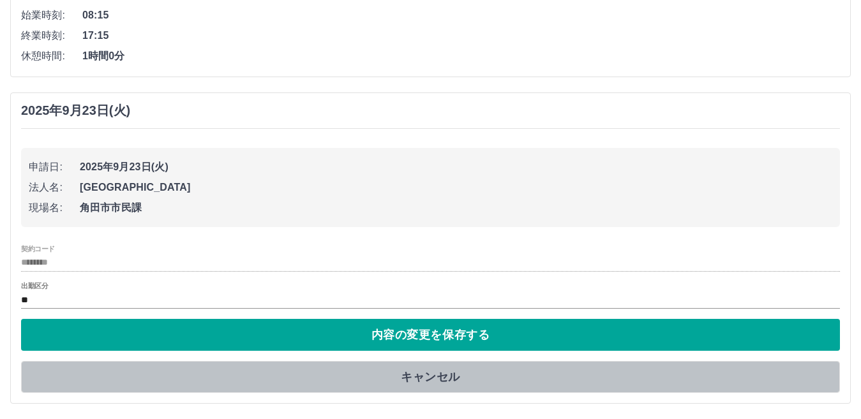
click at [432, 383] on button "キャンセル" at bounding box center [430, 377] width 819 height 32
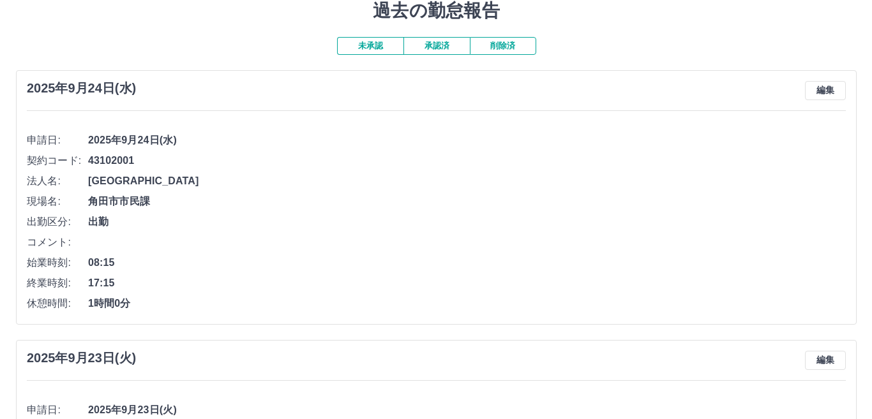
scroll to position [0, 0]
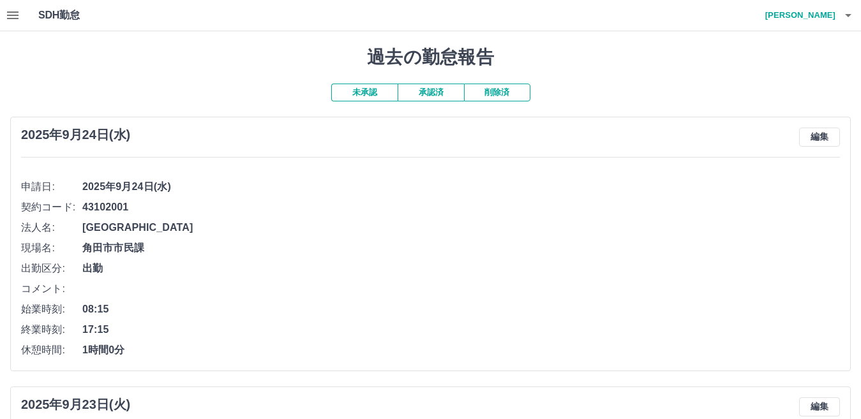
click at [4, 15] on button "button" at bounding box center [13, 15] width 26 height 31
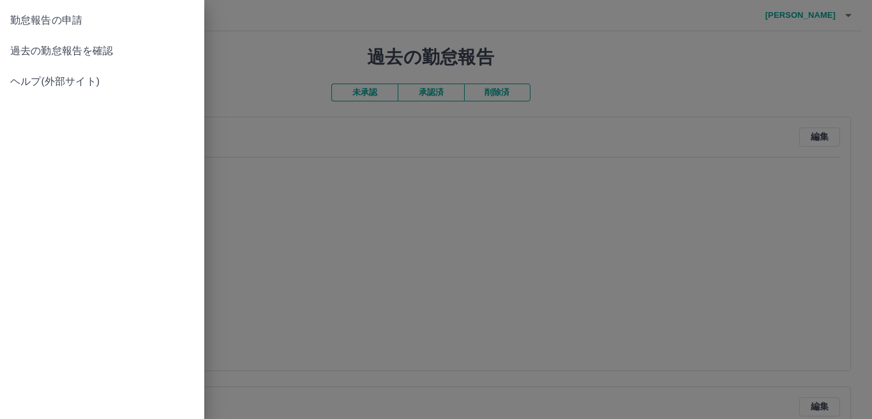
drag, startPoint x: 813, startPoint y: 45, endPoint x: 813, endPoint y: 25, distance: 20.4
click at [813, 40] on div at bounding box center [436, 209] width 872 height 419
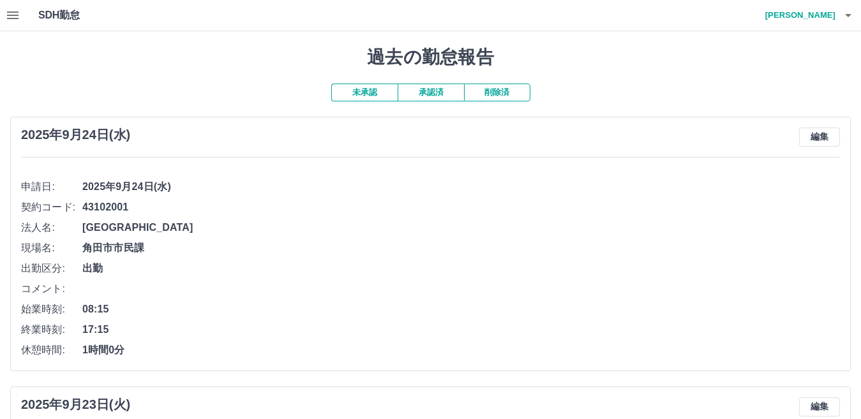
click at [811, 18] on h4 "渡邊　重美" at bounding box center [797, 15] width 77 height 31
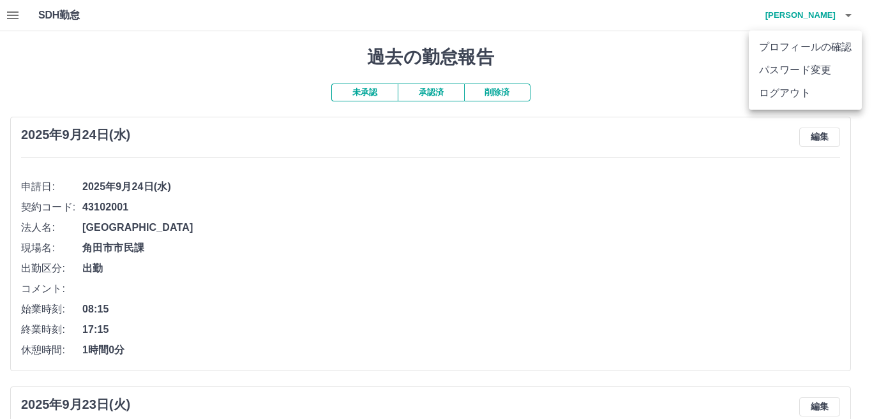
click at [787, 93] on li "ログアウト" at bounding box center [804, 93] width 113 height 23
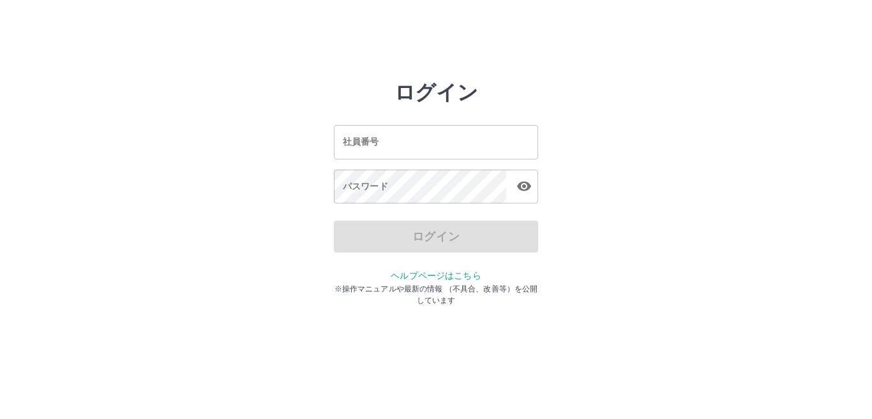
click at [408, 133] on input "社員番号" at bounding box center [436, 142] width 204 height 34
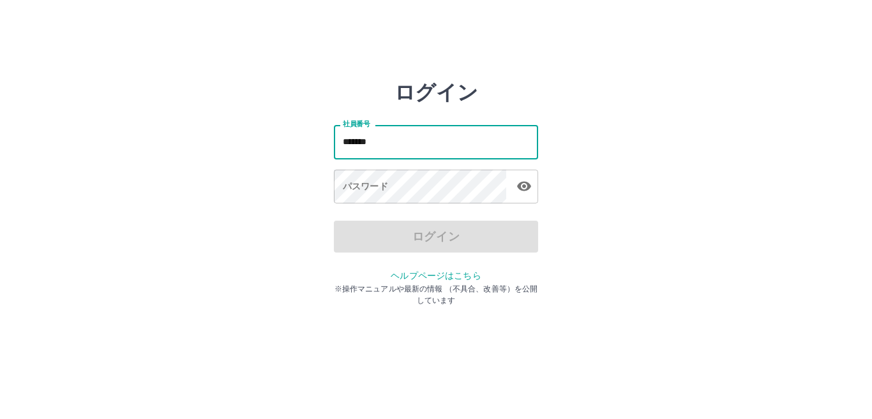
type input "*******"
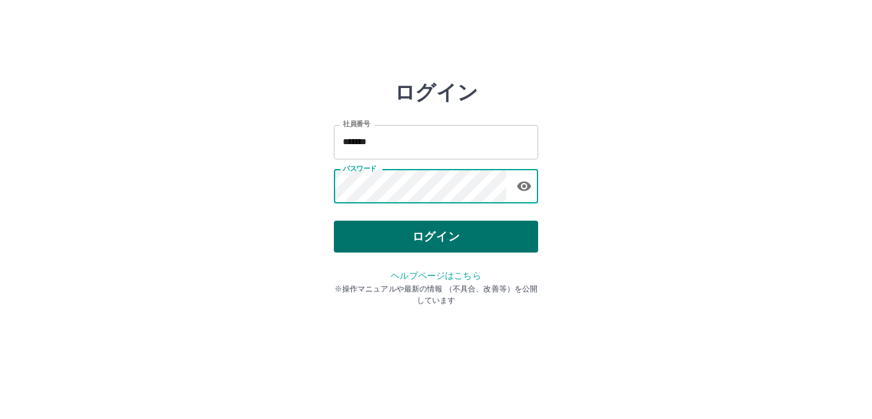
click at [475, 220] on div "ログイン 社員番号 ******* 社員番号 パスワード パスワード ログイン ヘルプページはこちら ※操作マニュアルや最新の情報 （不具合、改善等）を公開し…" at bounding box center [436, 182] width 204 height 204
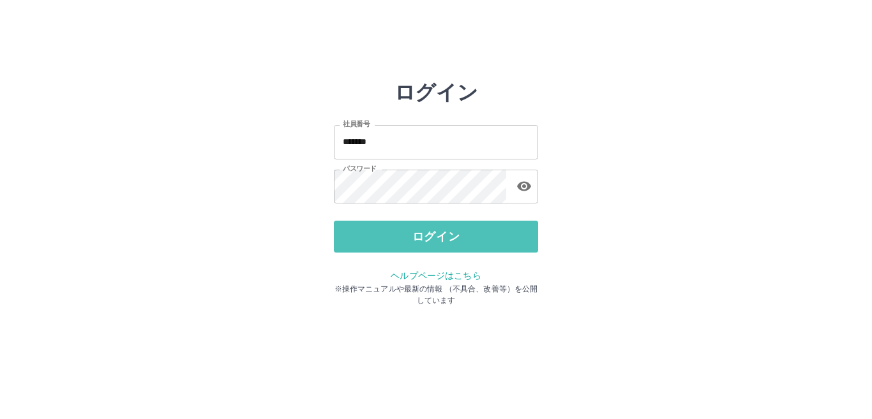
drag, startPoint x: 475, startPoint y: 223, endPoint x: 482, endPoint y: 222, distance: 7.0
click at [477, 223] on button "ログイン" at bounding box center [436, 237] width 204 height 32
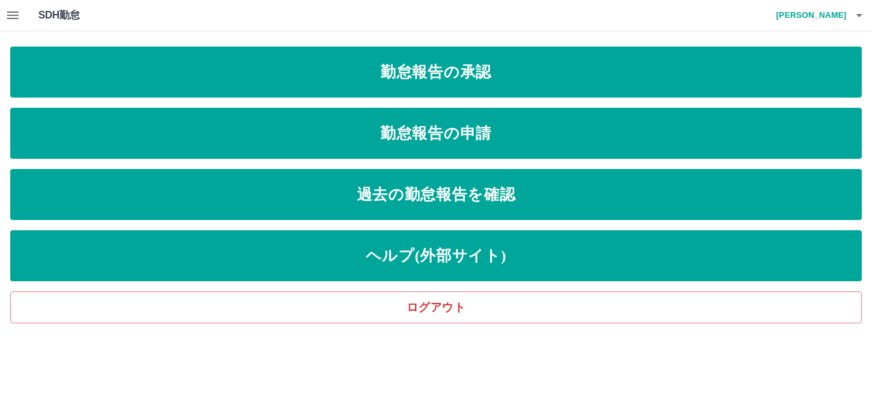
click at [15, 14] on icon "button" at bounding box center [12, 15] width 15 height 15
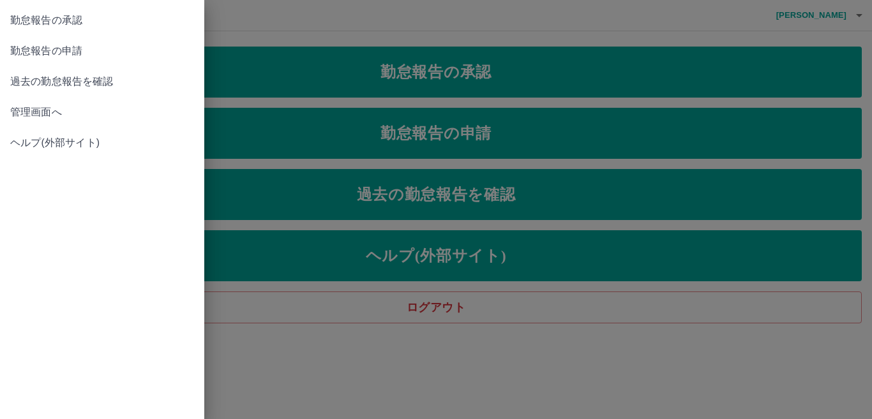
click at [83, 105] on span "管理画面へ" at bounding box center [102, 112] width 184 height 15
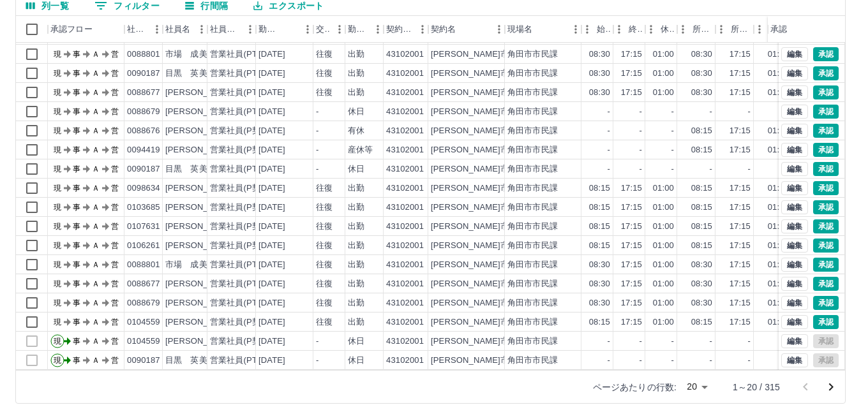
scroll to position [66, 0]
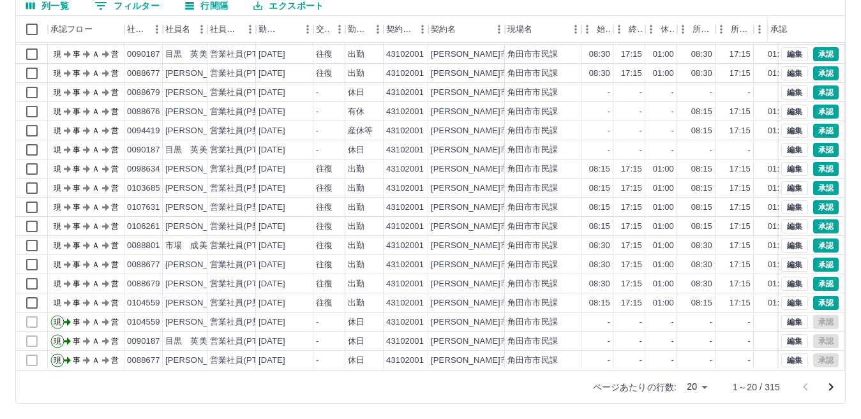
click at [695, 386] on body "SDH勤怠 [PERSON_NAME] 勤務実績承認 前月 [DATE] 次月 今月 月選択 承認モード 削除モード 一括承認 列一覧 0 フィルター 行間隔…" at bounding box center [430, 149] width 861 height 539
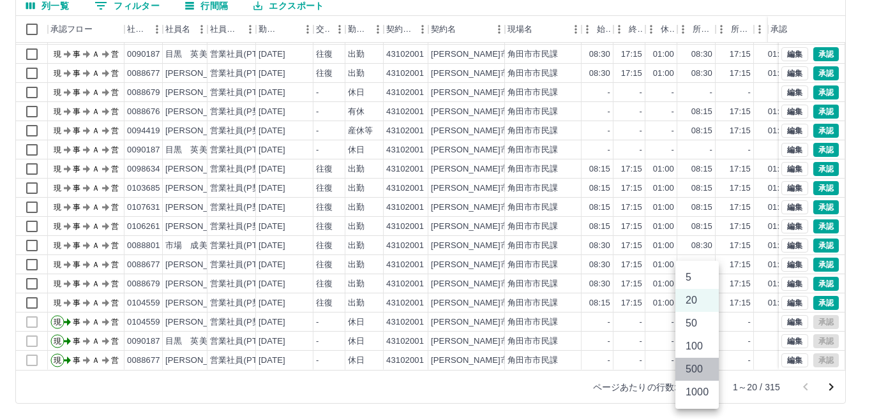
click at [703, 367] on li "500" at bounding box center [696, 369] width 43 height 23
type input "***"
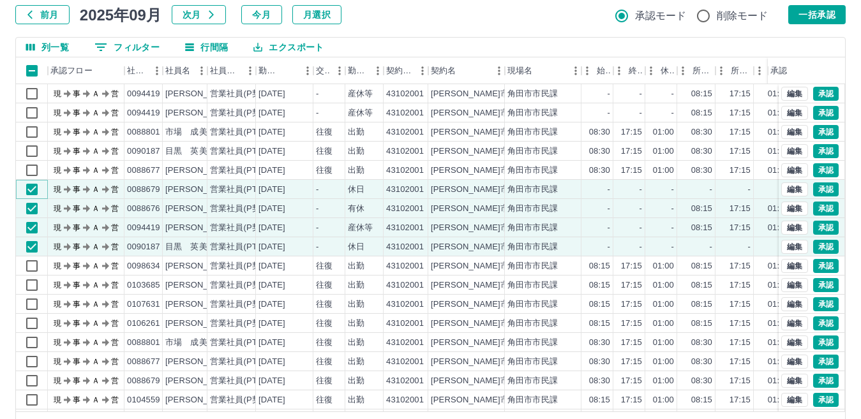
scroll to position [56, 0]
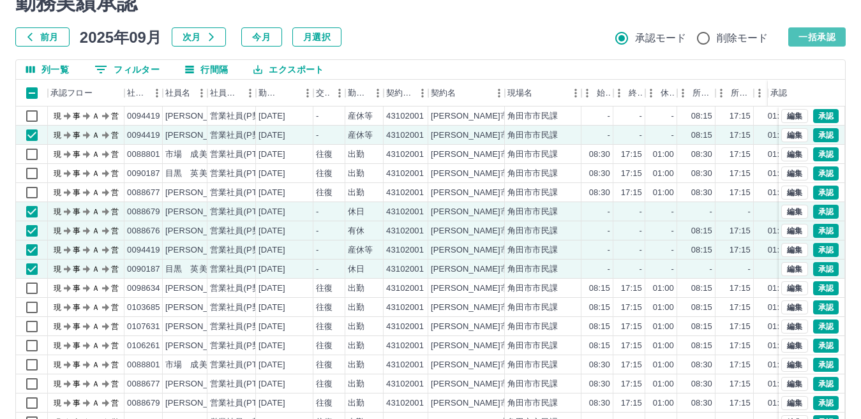
click at [820, 38] on button "一括承認" at bounding box center [816, 36] width 57 height 19
